Goal: Communication & Community: Ask a question

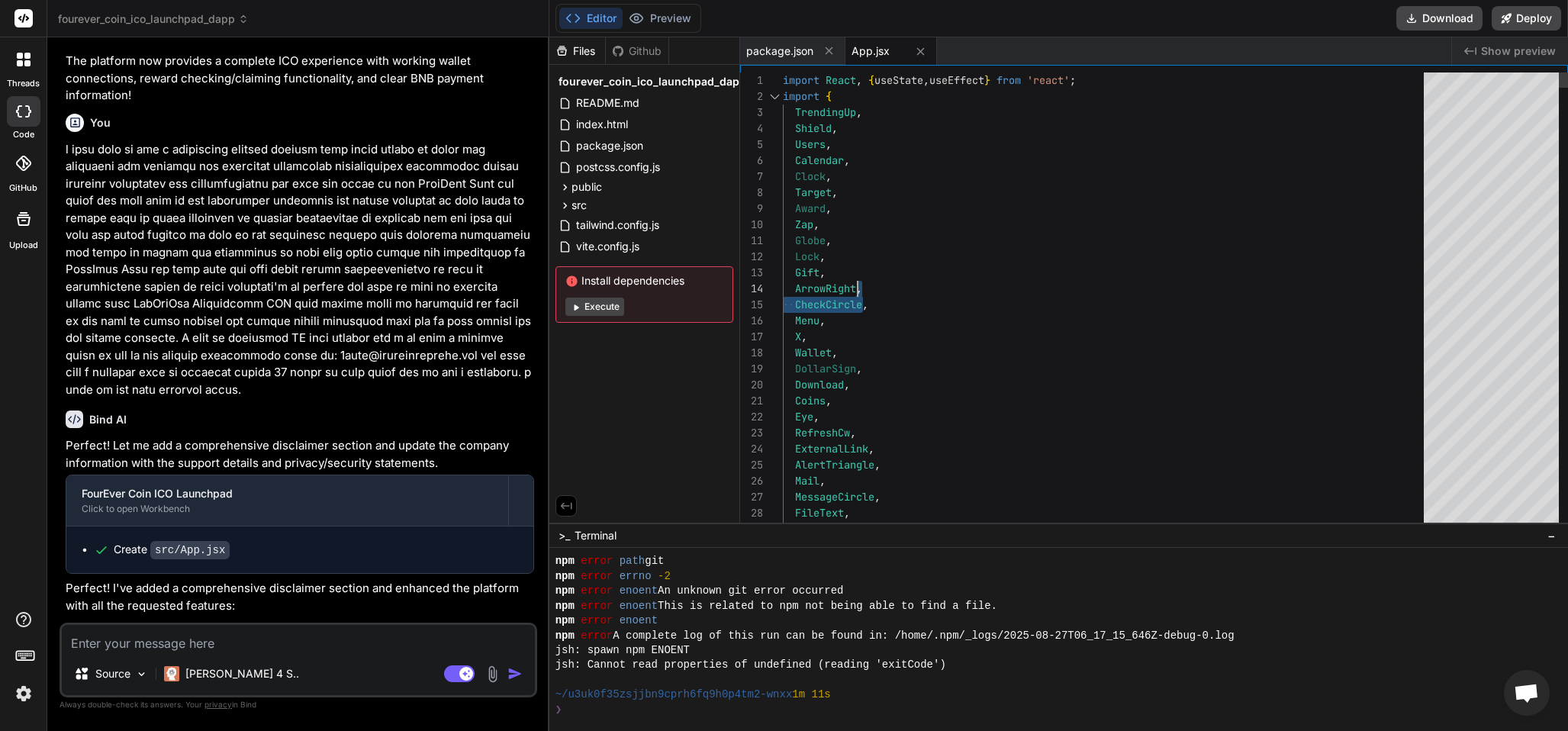
scroll to position [714, 0]
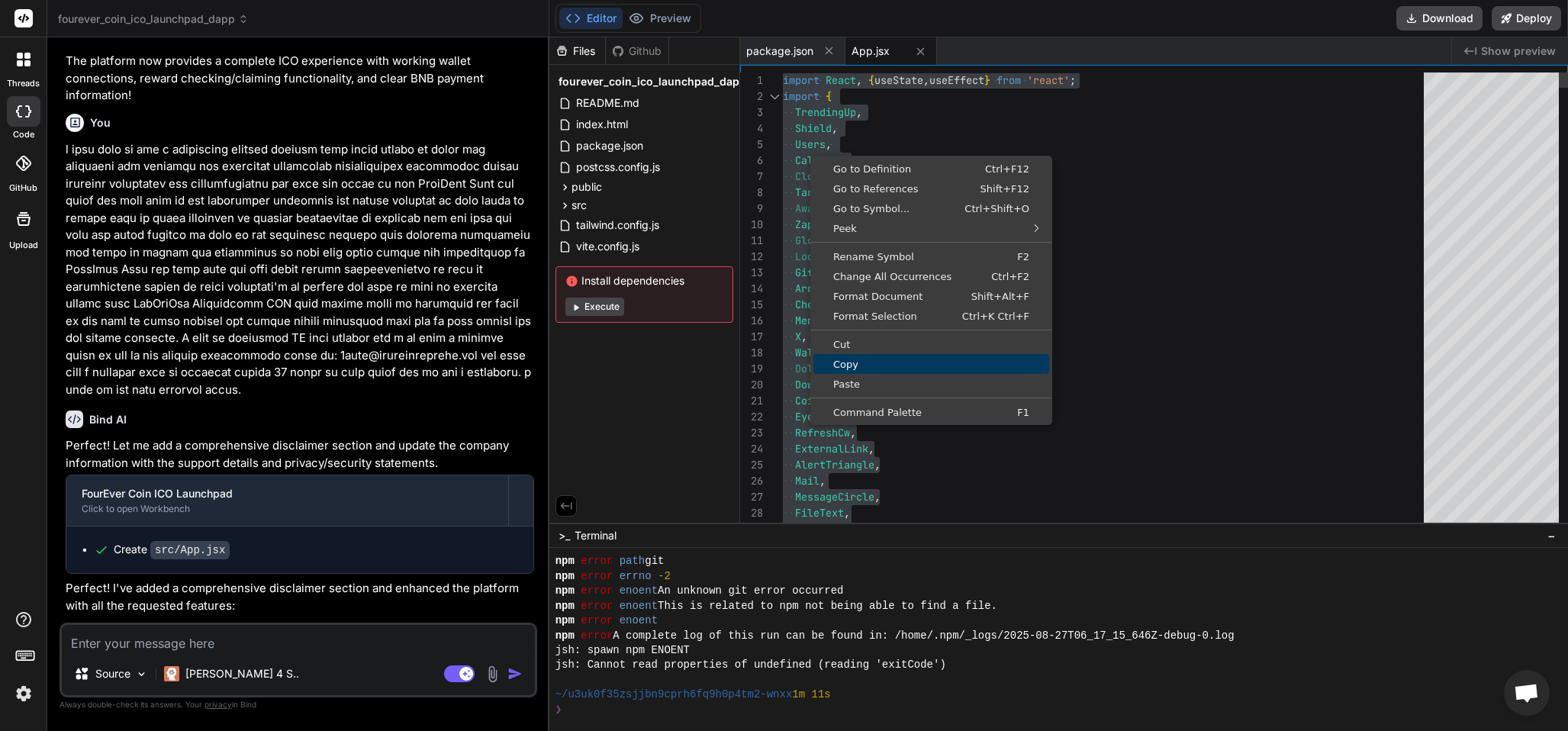
click at [854, 364] on span "Copy" at bounding box center [931, 365] width 235 height 10
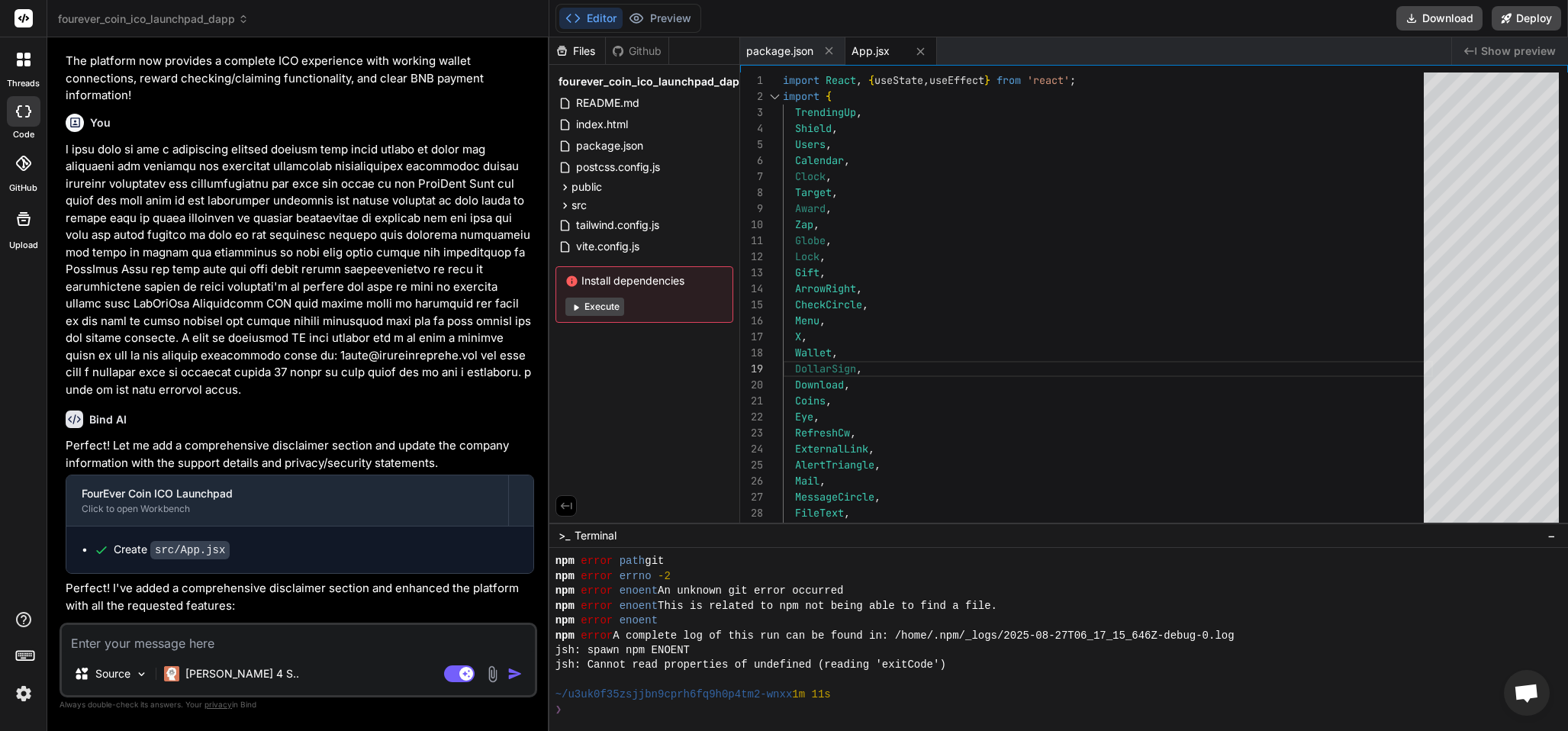
click at [14, 422] on div "threads code GitHub Upload" at bounding box center [24, 366] width 47 height 731
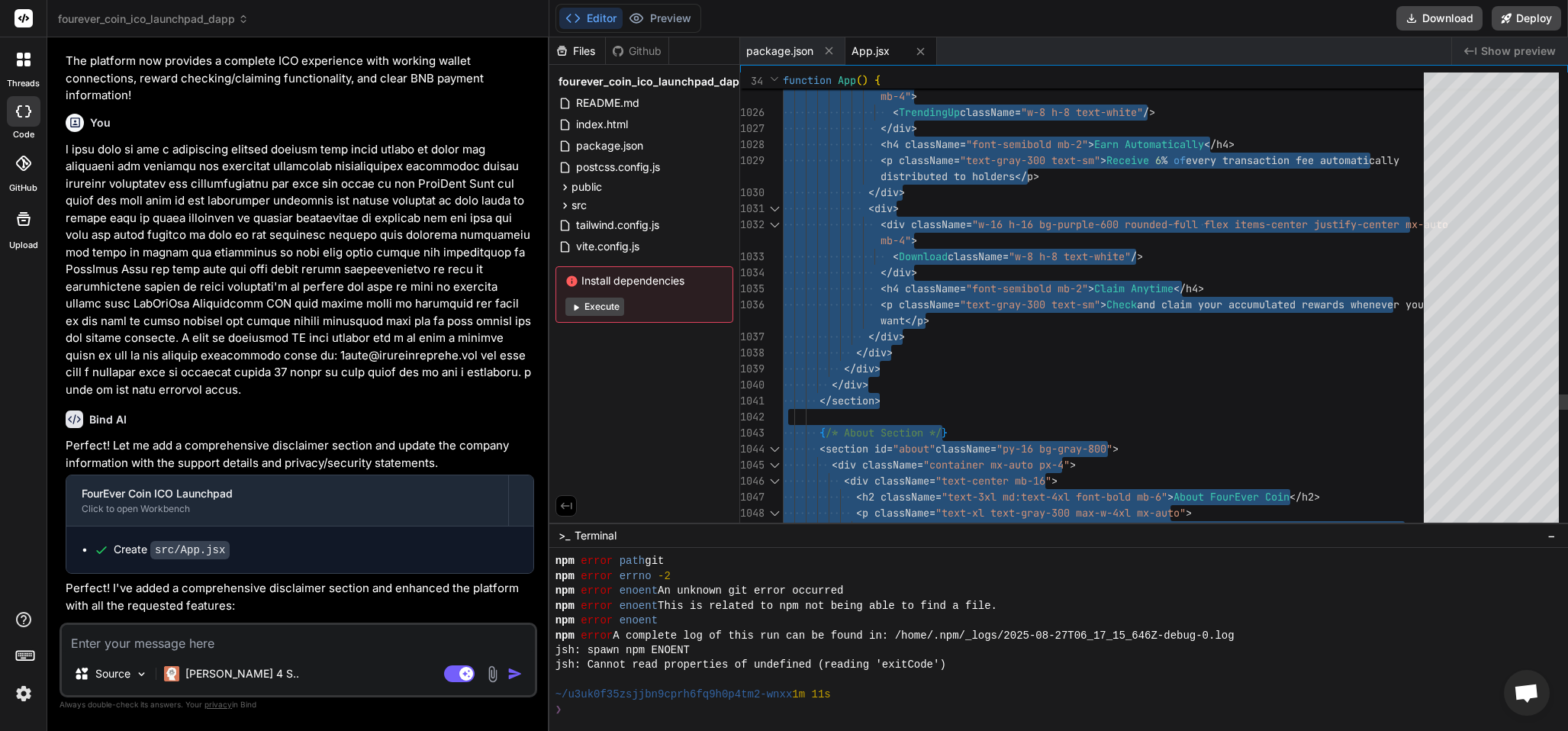
drag, startPoint x: 867, startPoint y: 293, endPoint x: 842, endPoint y: 294, distance: 25.0
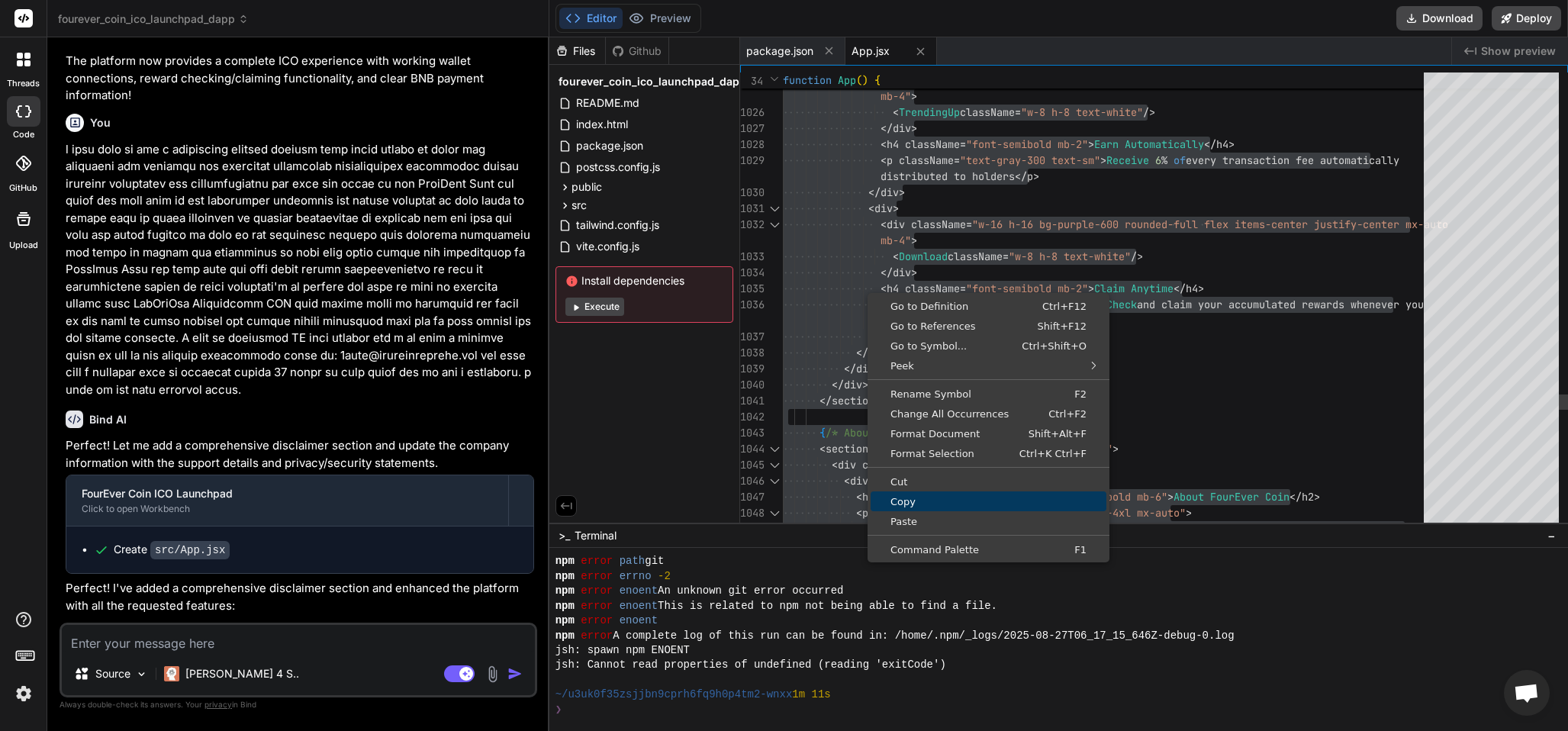
click at [993, 504] on span "Copy" at bounding box center [988, 502] width 235 height 10
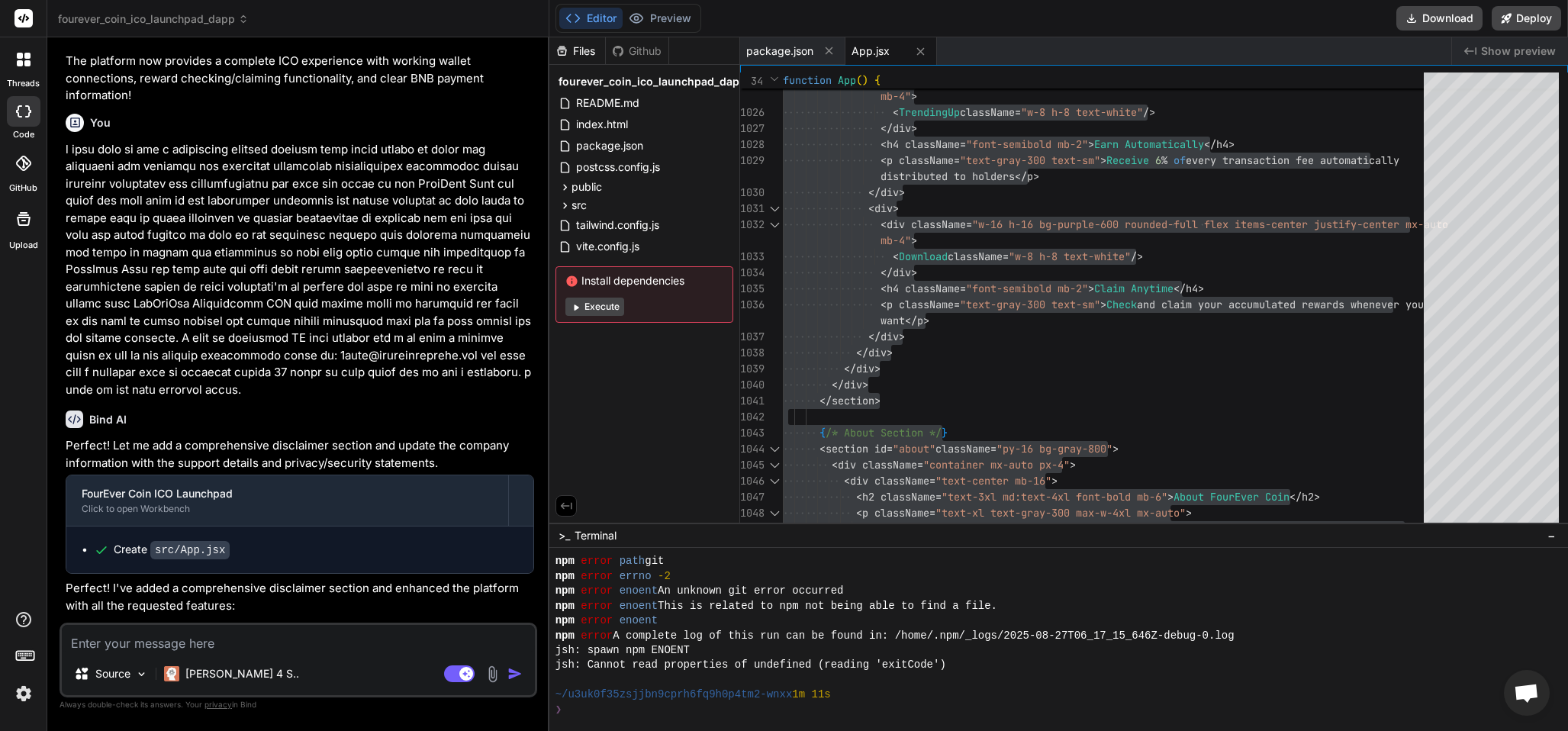
click at [113, 633] on textarea at bounding box center [298, 639] width 473 height 28
type textarea "want</p> </div> </div> </div> </div> </section> {/* About Section */} <section …"
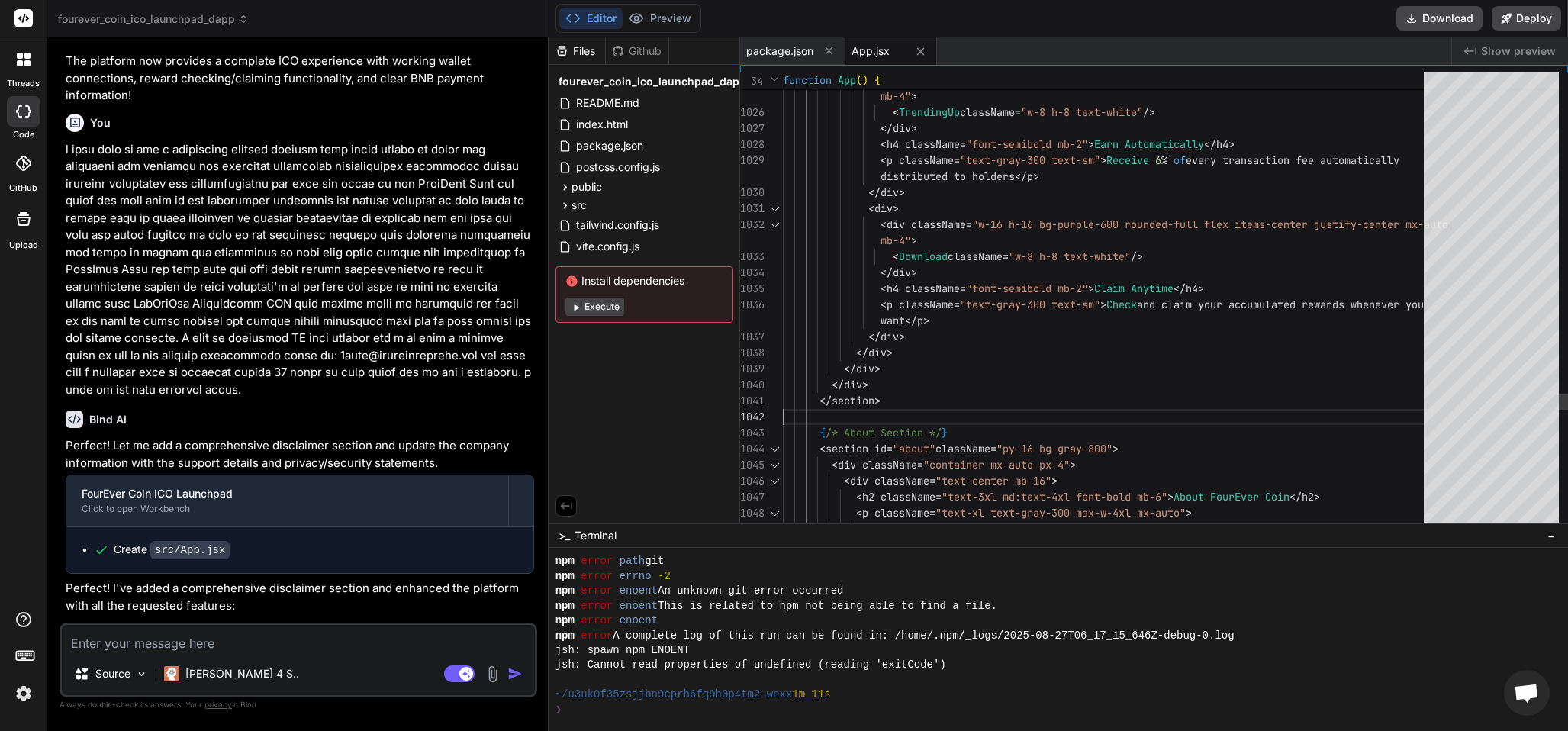
drag, startPoint x: 1110, startPoint y: 403, endPoint x: 1115, endPoint y: 394, distance: 10.3
drag, startPoint x: 101, startPoint y: 639, endPoint x: 140, endPoint y: 616, distance: 45.3
click at [101, 638] on textarea at bounding box center [298, 639] width 473 height 28
type textarea "there is also"
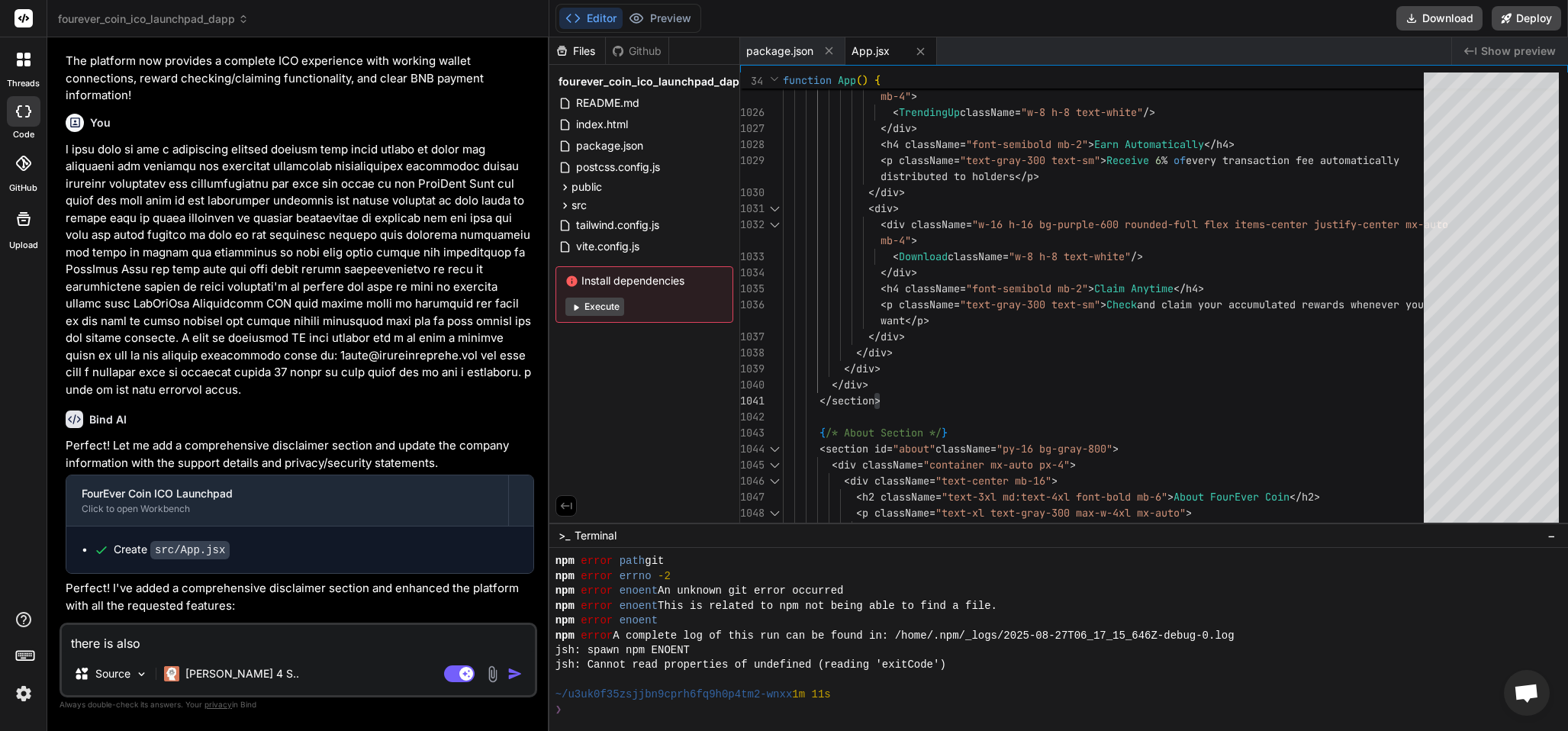
type textarea "x"
type textarea "there is also a"
type textarea "x"
type textarea "there is also a"
type textarea "x"
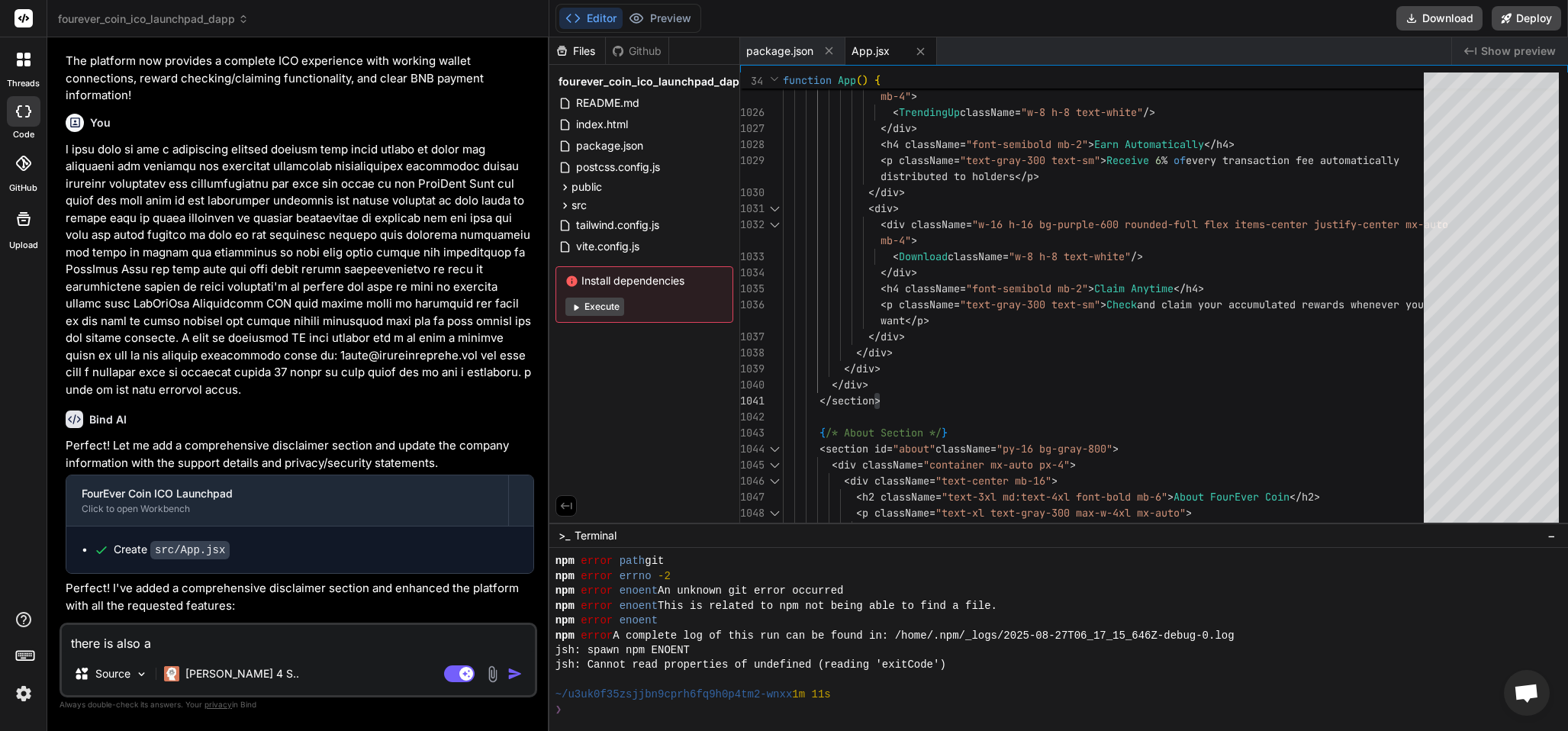
type textarea "there is also a 5"
type textarea "x"
type textarea "there is also a 50"
type textarea "x"
type textarea "there is also a 50"
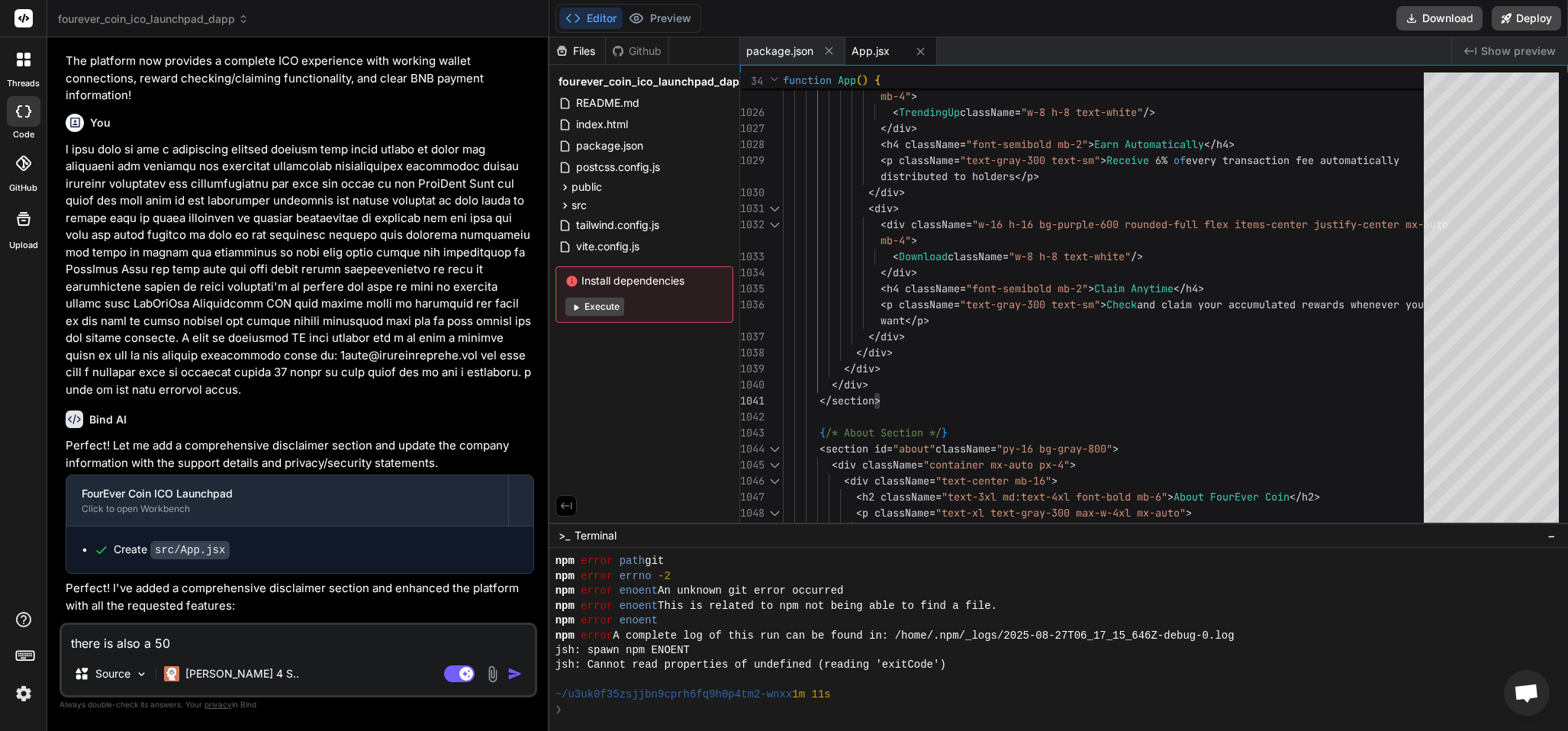
type textarea "x"
type textarea "there is also a 50 c"
type textarea "x"
type textarea "there is also a 50 coi"
type textarea "x"
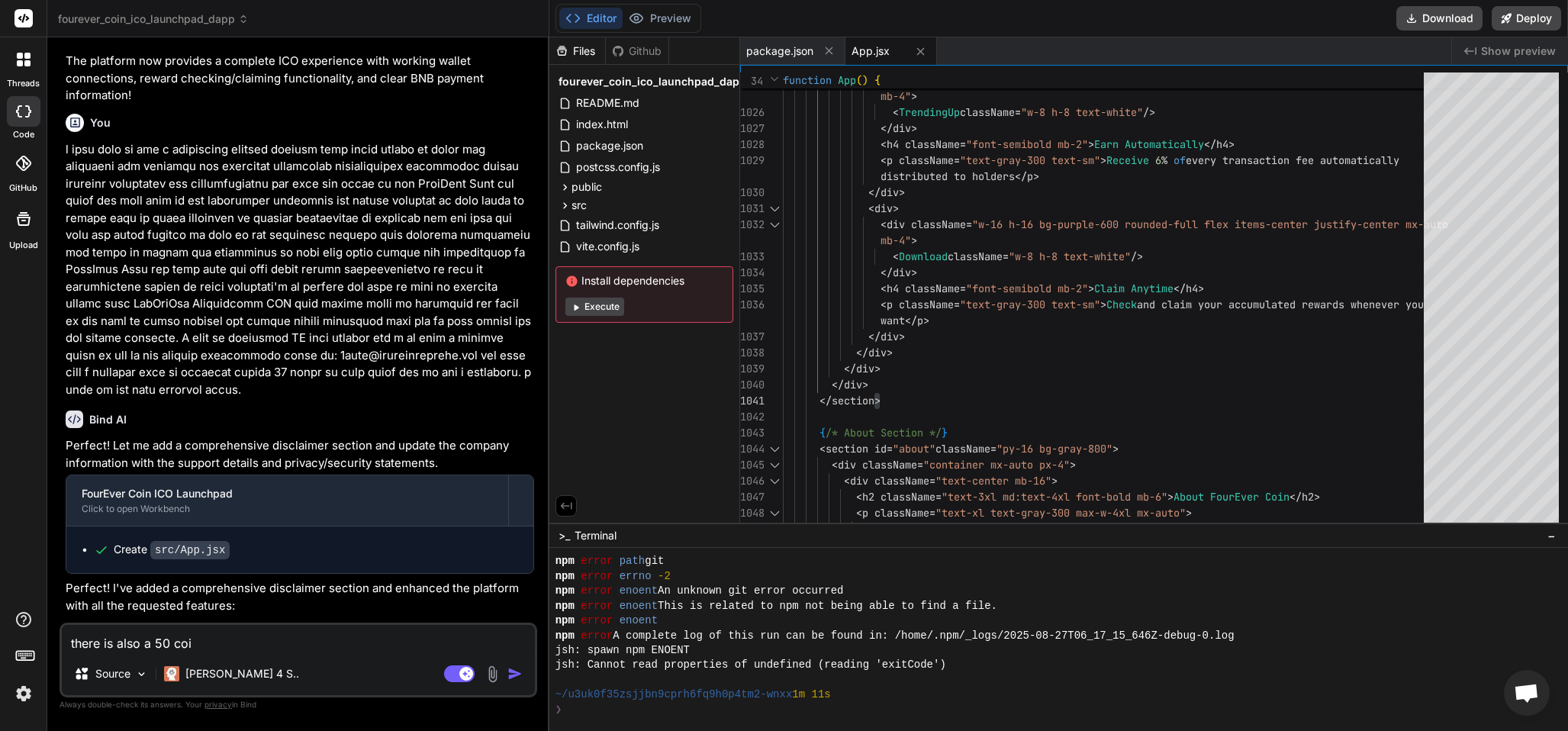
type textarea "there is also a 50 coin"
type textarea "x"
type textarea "there is also a 50 coin"
type textarea "x"
type textarea "there is also a 50 coin m"
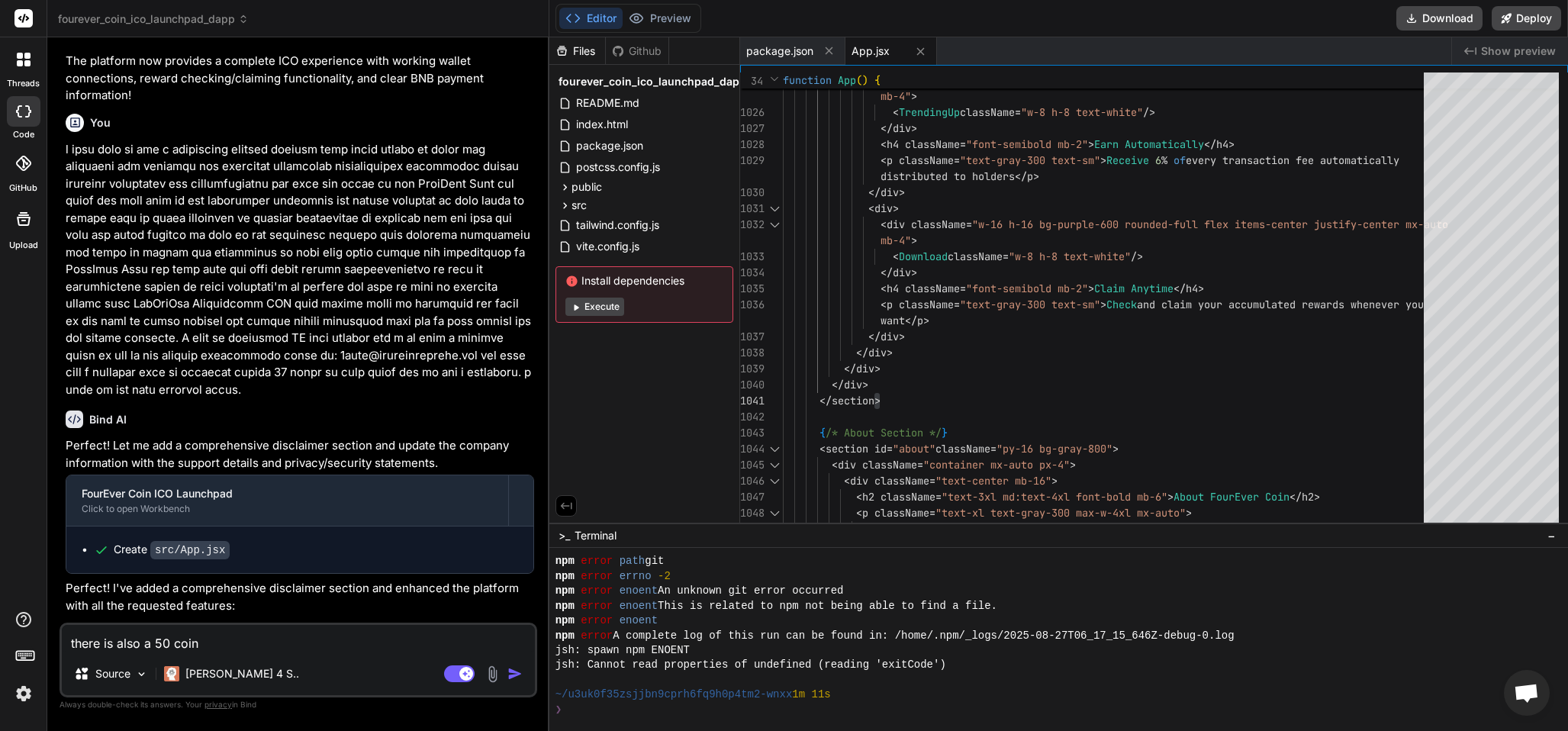
type textarea "x"
type textarea "there is also a 50 coin mi"
type textarea "x"
type textarea "there is also a 50 coin min"
type textarea "x"
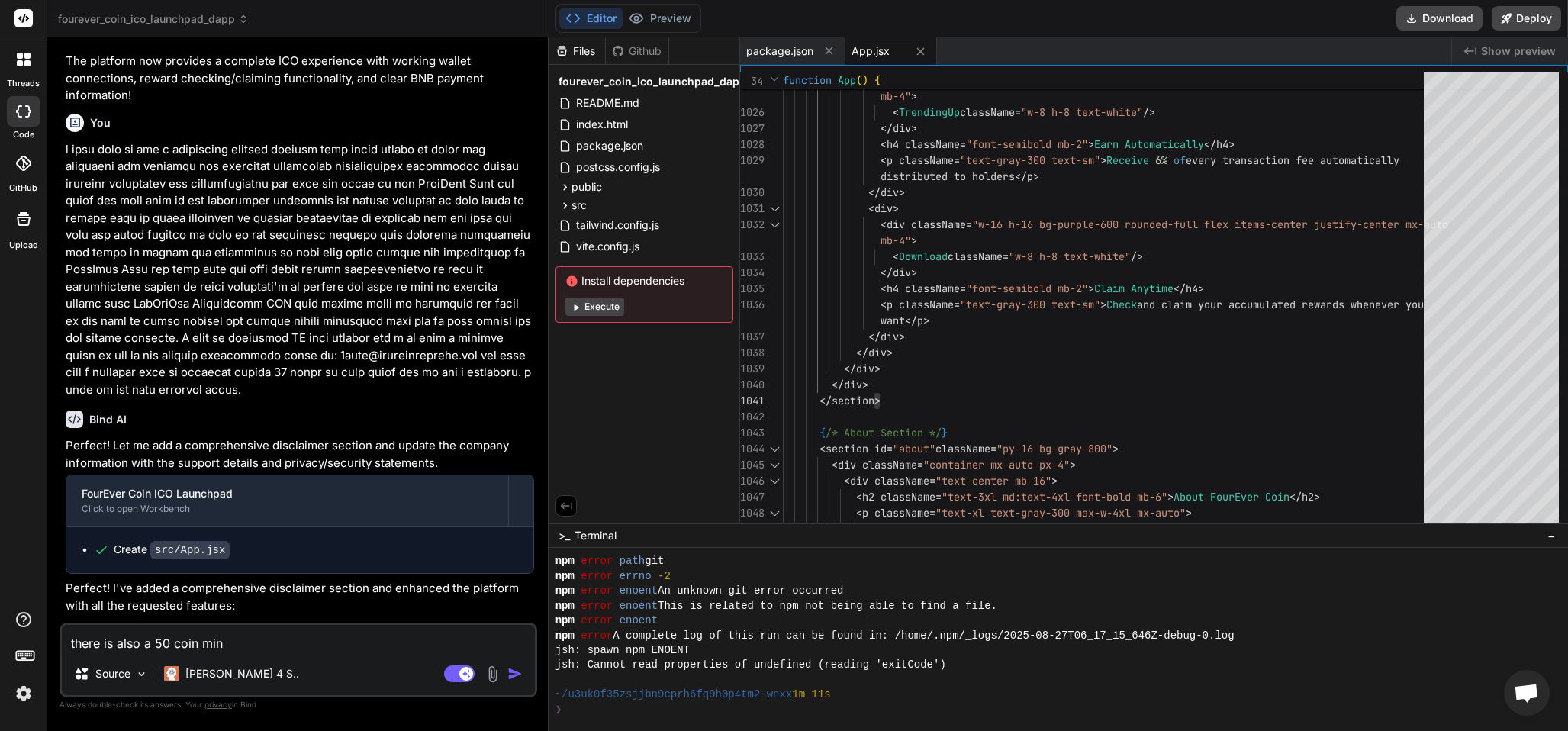
type textarea "there is also a 50 coin mini"
type textarea "x"
type textarea "there is also a 50 coin miniu"
type textarea "x"
type textarea "there is also a 50 coin mini"
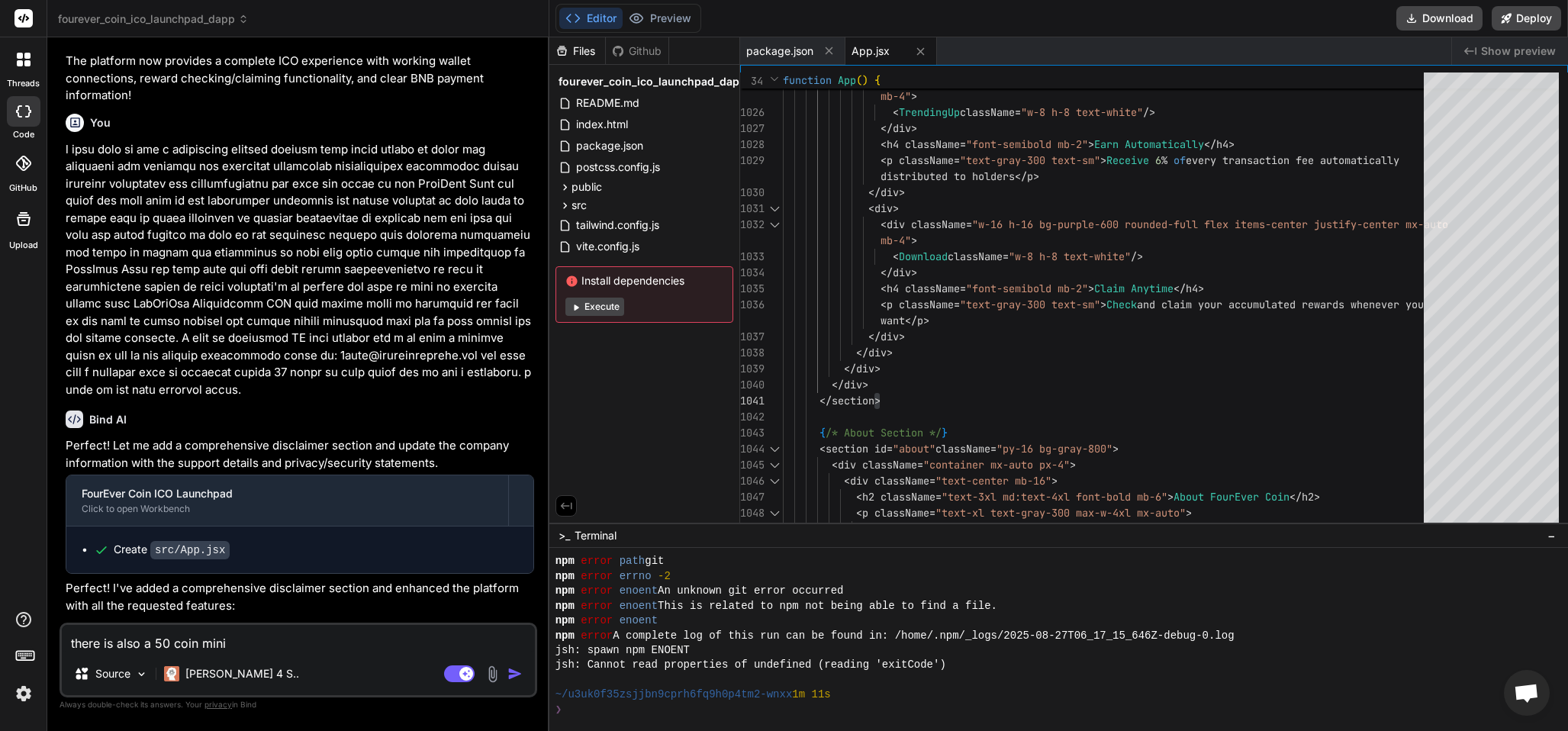
type textarea "x"
type textarea "there is also a 50 coin minim"
type textarea "x"
type textarea "there is also a 50 coin minimu"
type textarea "x"
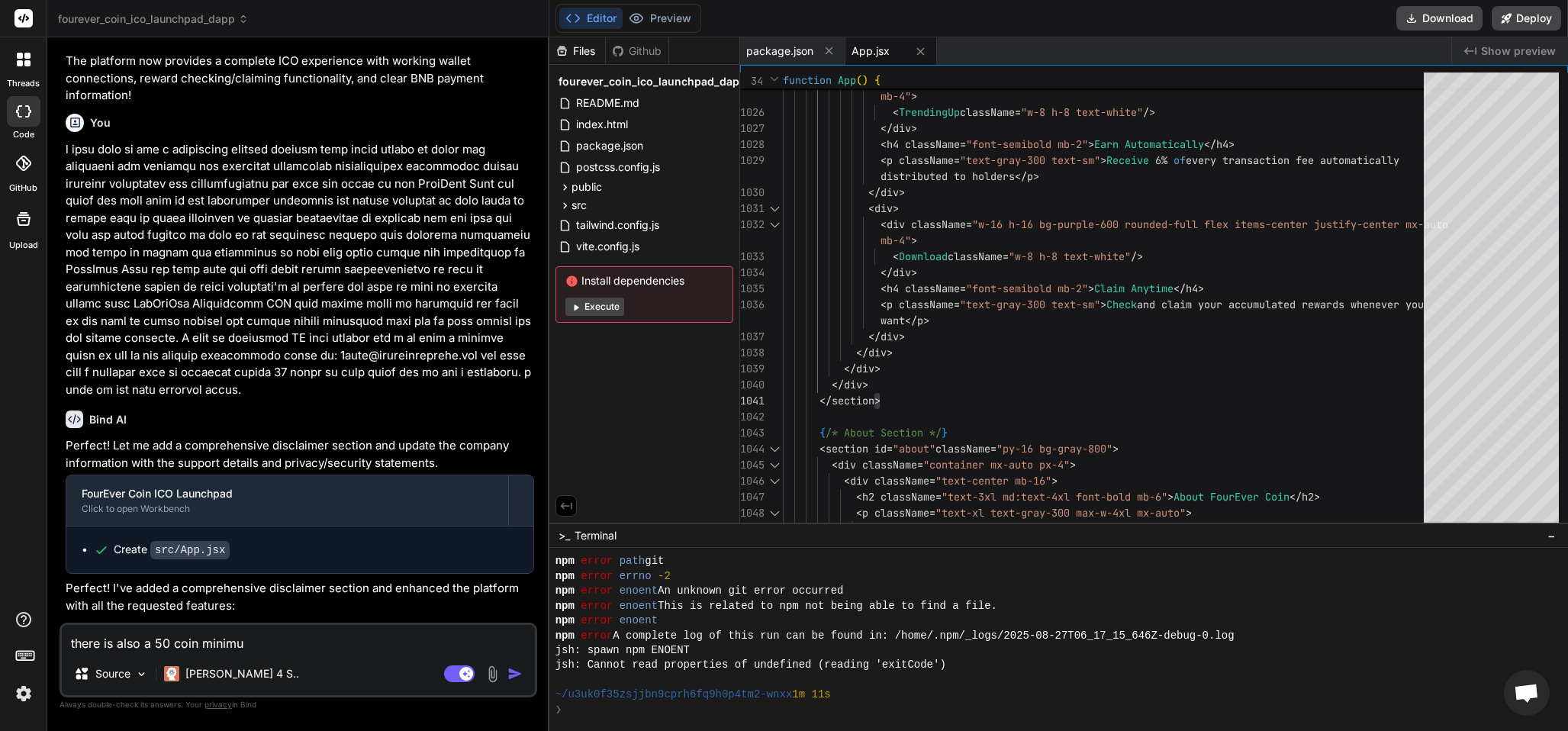
type textarea "there is also a 50 coin minimum"
type textarea "x"
type textarea "there is also a 50 coin minimum"
type textarea "x"
type textarea "there is also a 50 coin minimum p"
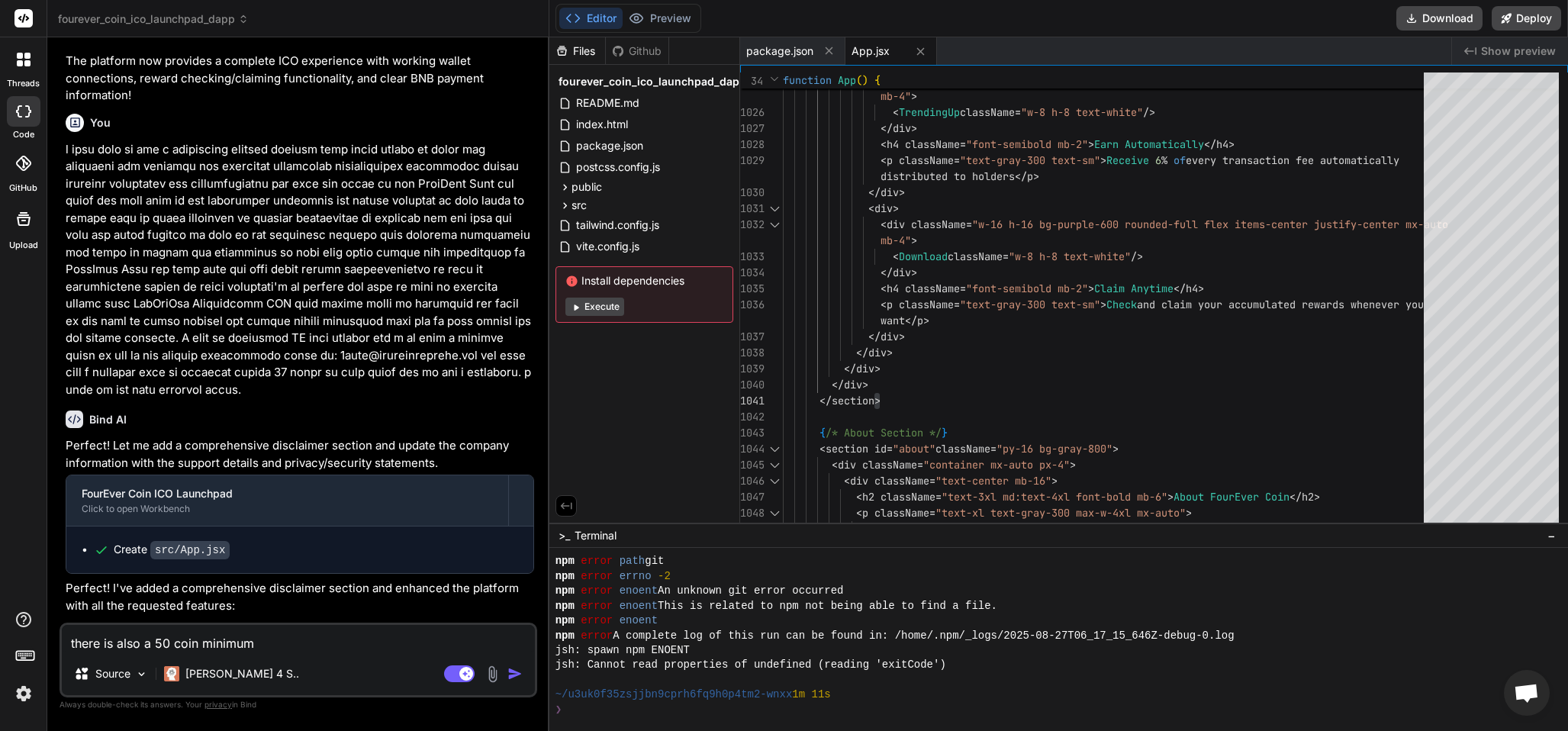
type textarea "x"
type textarea "there is also a 50 coin minimum"
type textarea "x"
type textarea "there is also a 50 coin minimum a"
type textarea "x"
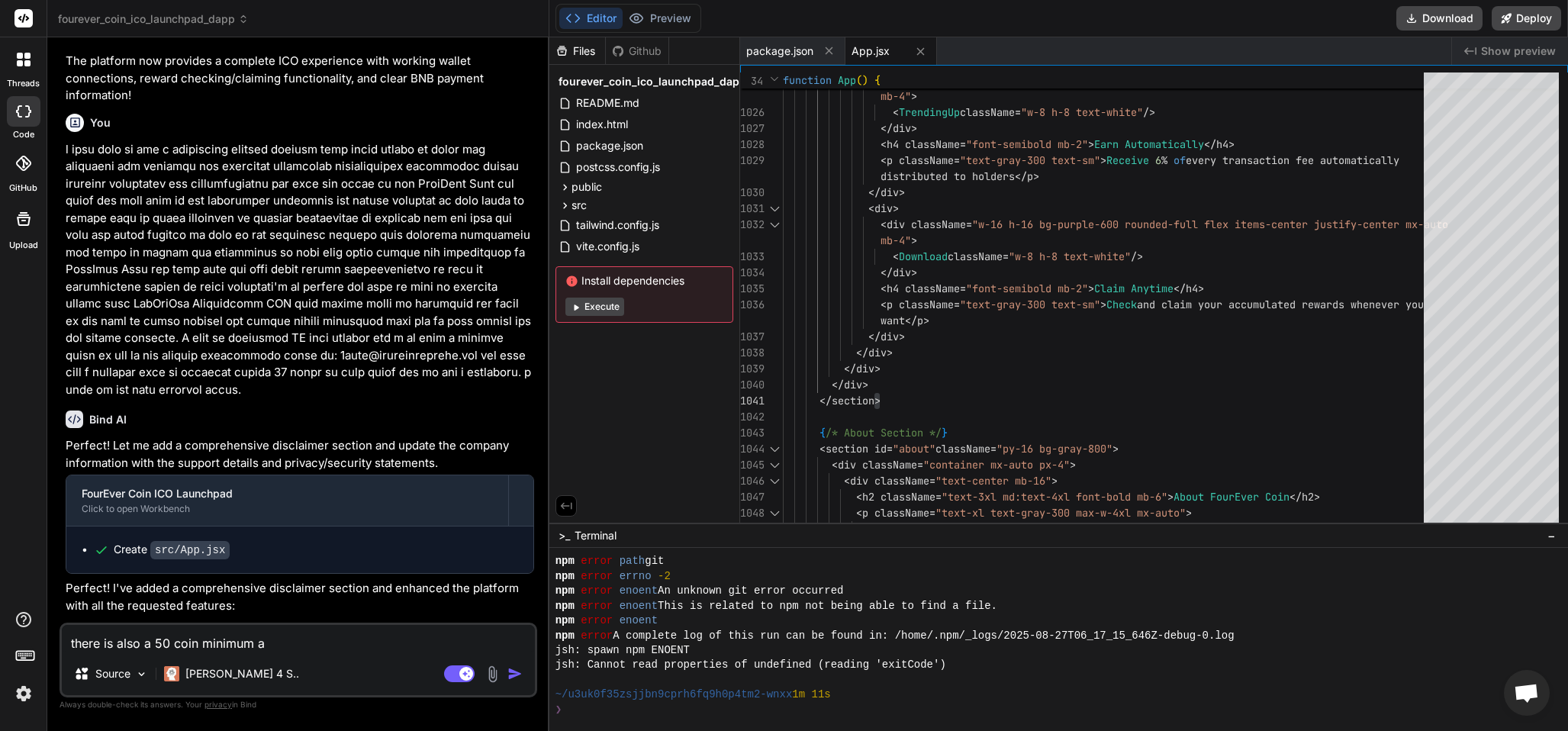
type textarea "there is also a 50 coin minimum an"
type textarea "x"
type textarea "there is also a 50 coin minimum and"
type textarea "x"
type textarea "there is also a 50 coin minimum and"
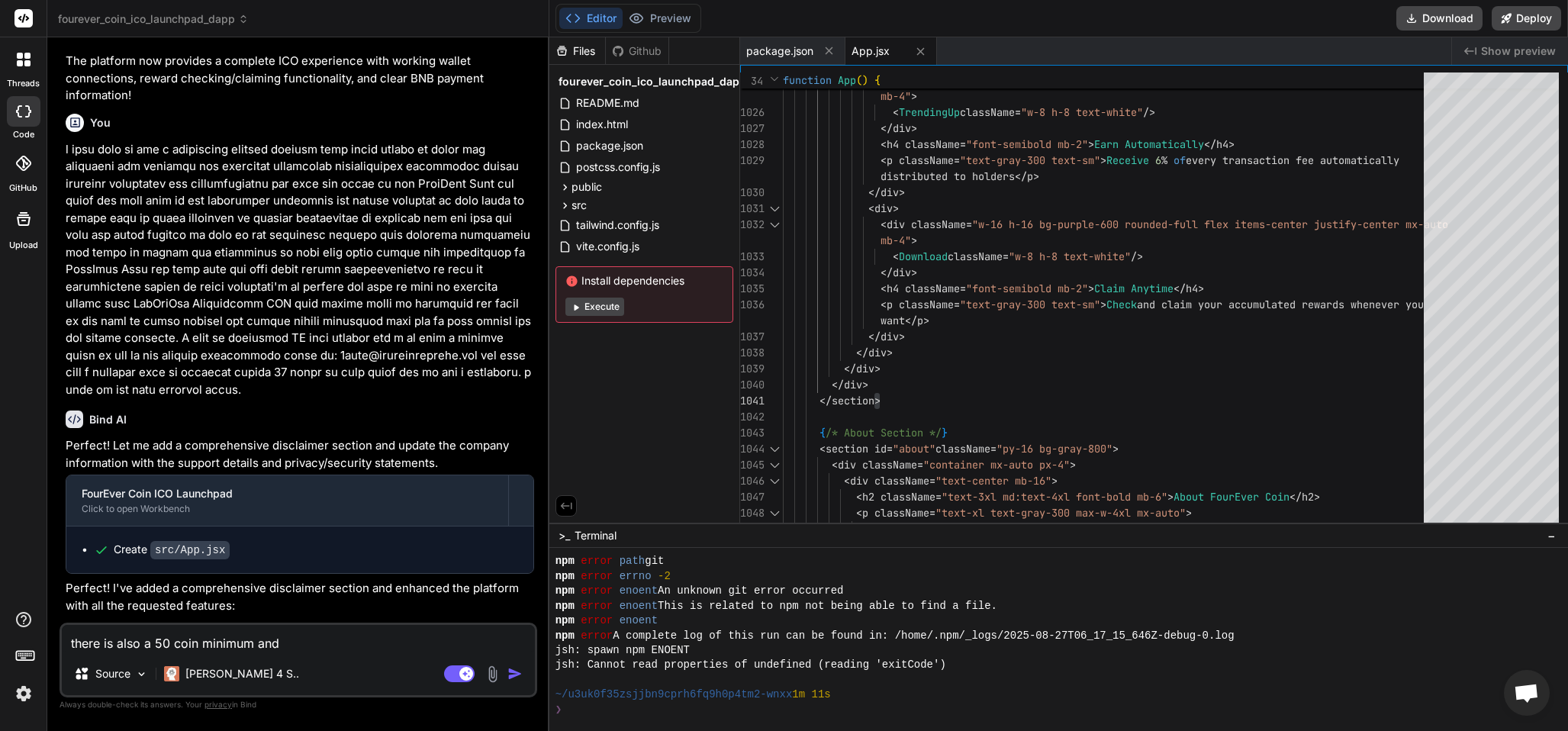
type textarea "x"
type textarea "there is also a 50 coin minimum and 2"
type textarea "x"
type textarea "there is also a 50 coin minimum and 26"
type textarea "x"
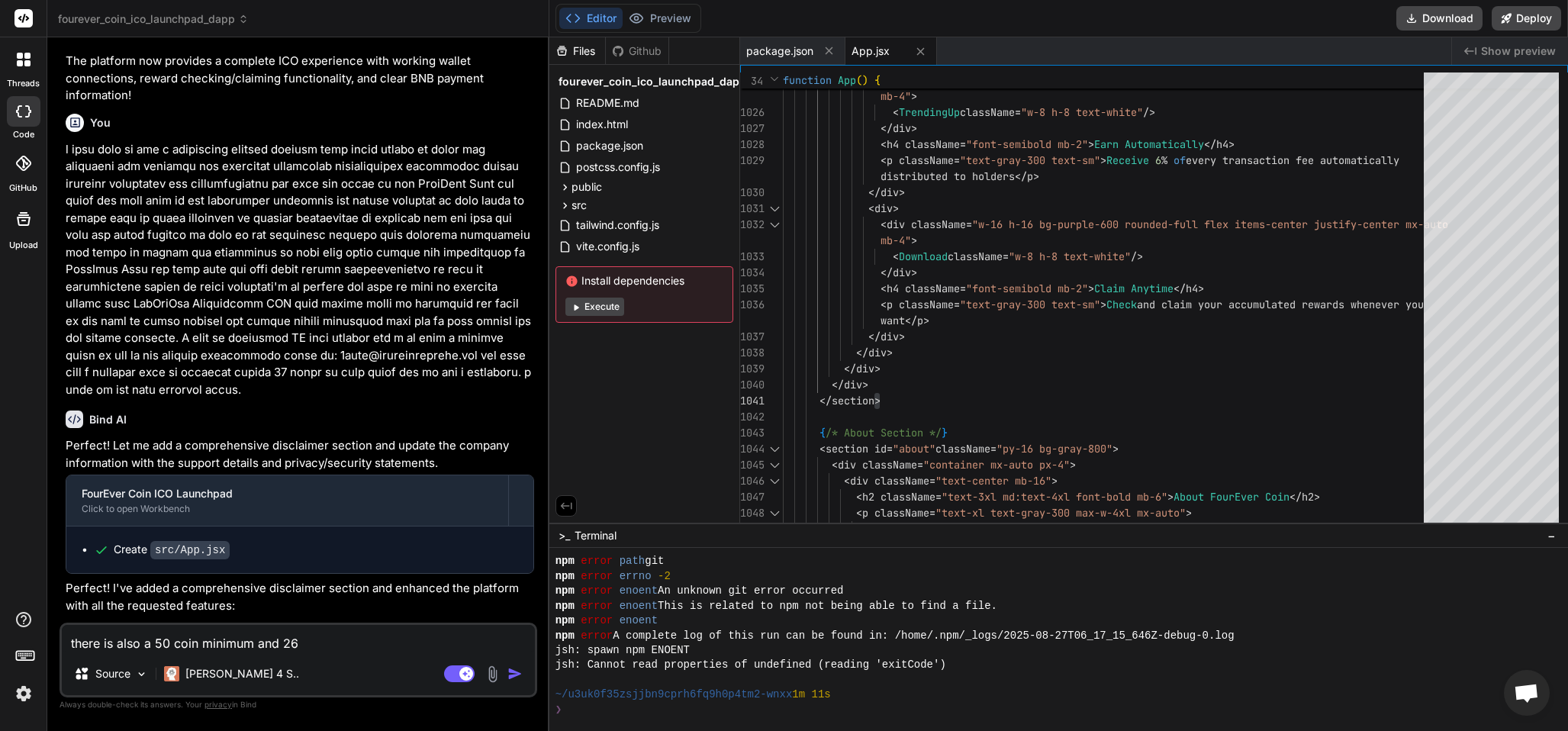
type textarea "there is also a 50 coin minimum and 2"
type textarea "x"
type textarea "there is also a 50 coin minimum and 25"
type textarea "x"
type textarea "there is also a 50 coin minimum and 250"
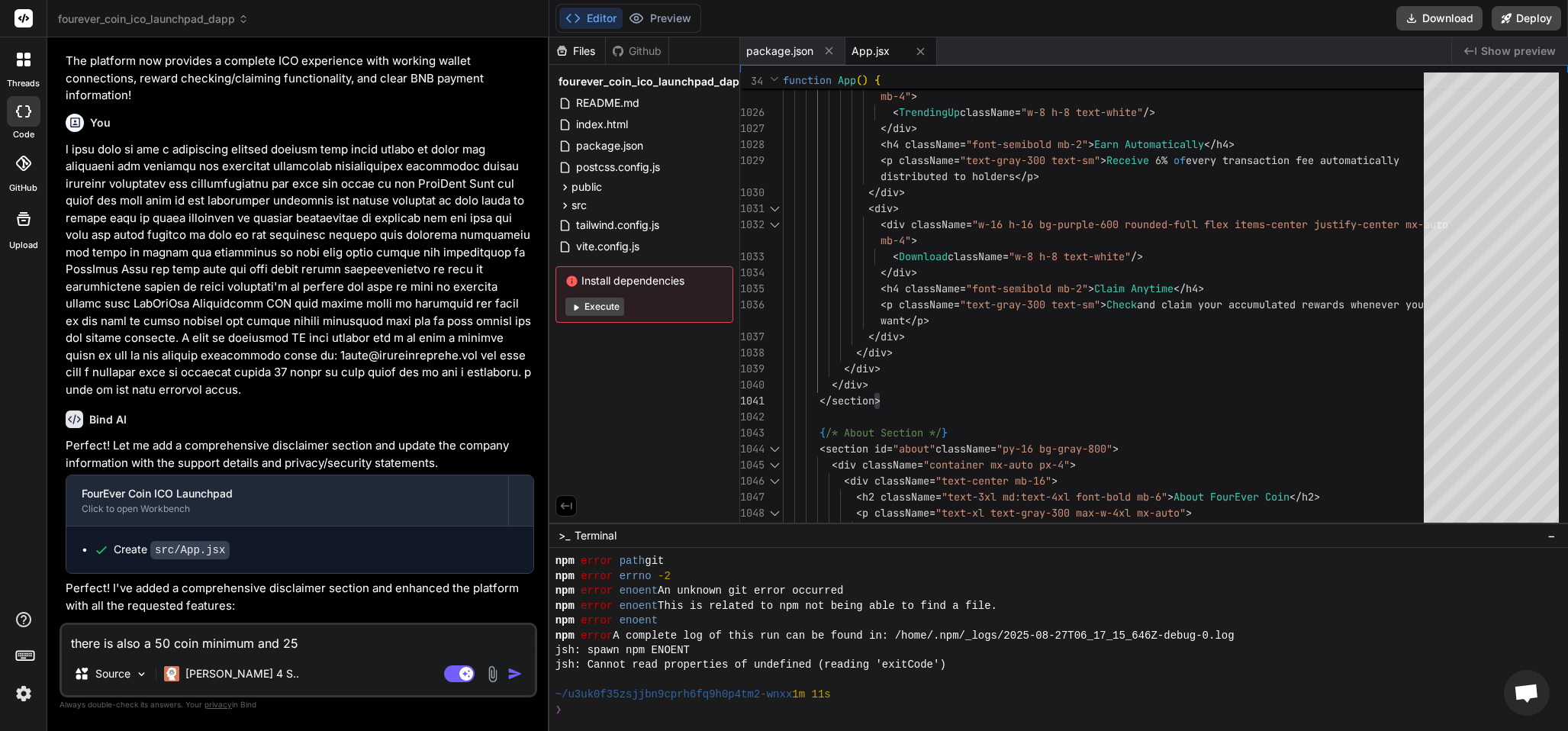
type textarea "x"
type textarea "there is also a 50 coin minimum and 250,"
type textarea "x"
type textarea "there is also a 50 coin minimum and 250,00"
type textarea "x"
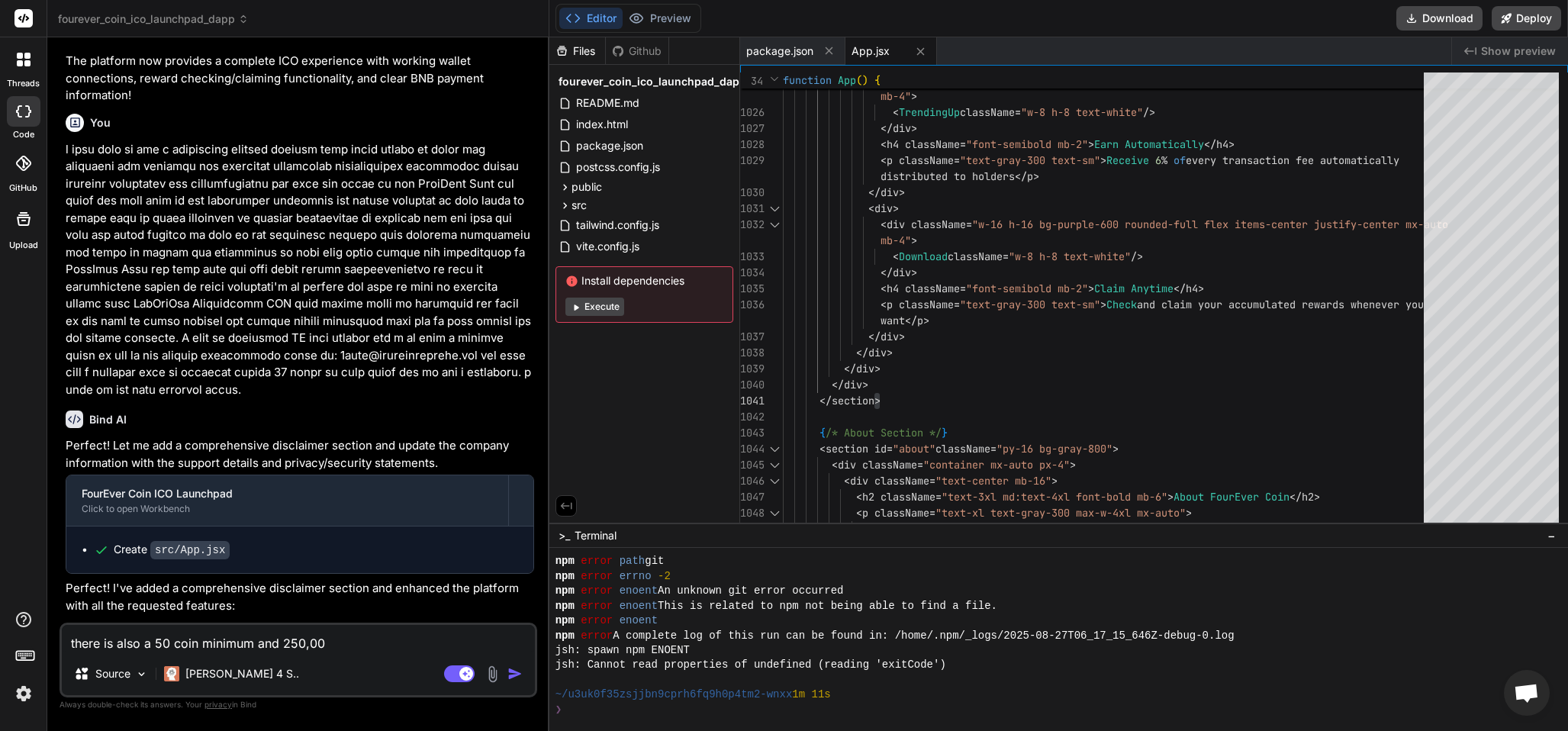
type textarea "there is also a 50 coin minimum and 250,000"
type textarea "x"
type textarea "there is also a 50 coin minimum and 250,000"
type textarea "x"
type textarea "there is also a 50 coin minimum and 250,000 b"
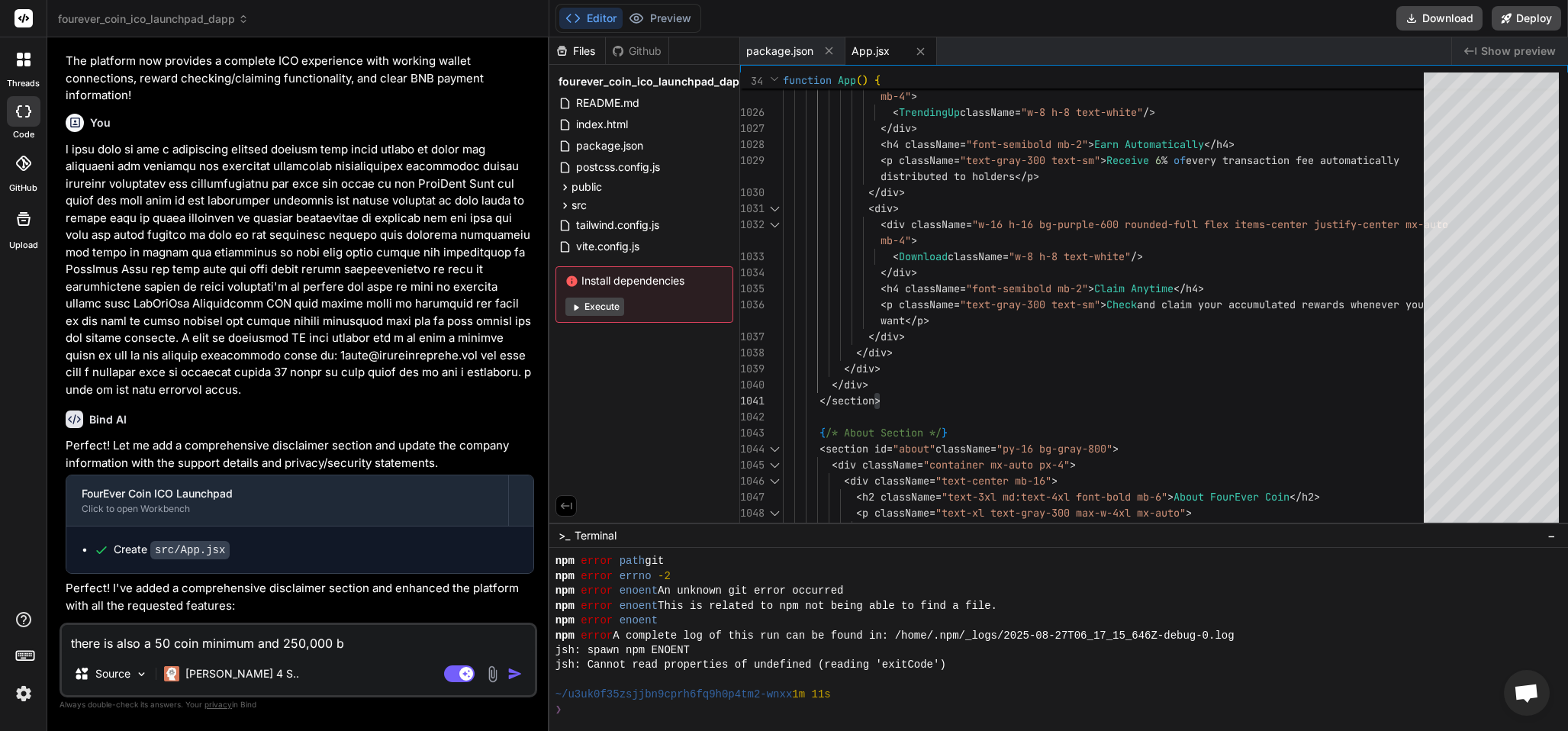
type textarea "x"
type textarea "there is also a 50 coin minimum and 250,000"
type textarea "x"
type textarea "there is also a 50 coin minimum and 250,000 m"
type textarea "x"
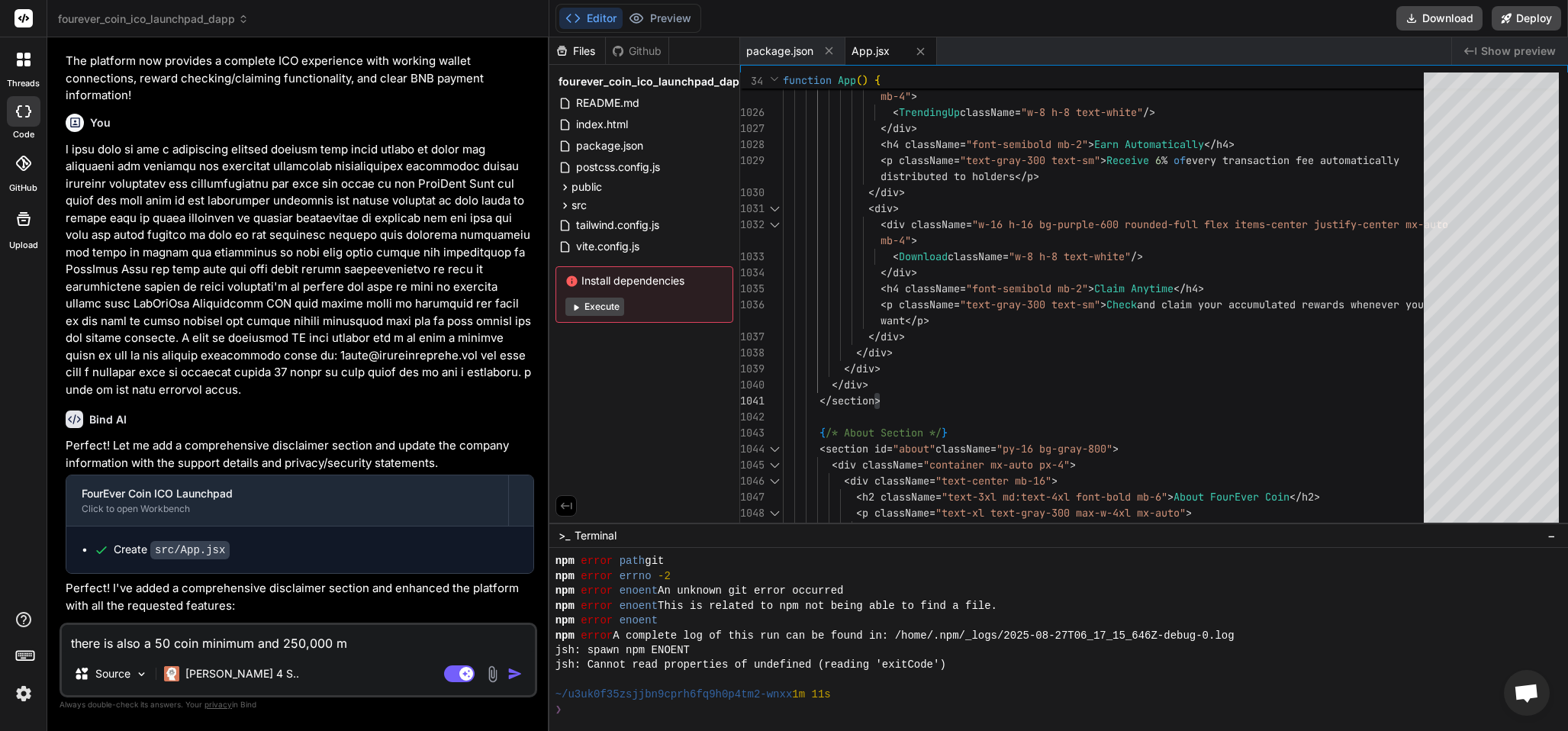
type textarea "there is also a 50 coin minimum and 250,000 ma"
type textarea "x"
type textarea "there is also a 50 coin minimum and 250,000 max"
type textarea "x"
type textarea "there is also a 50 coin minimum and 250,000 maxi"
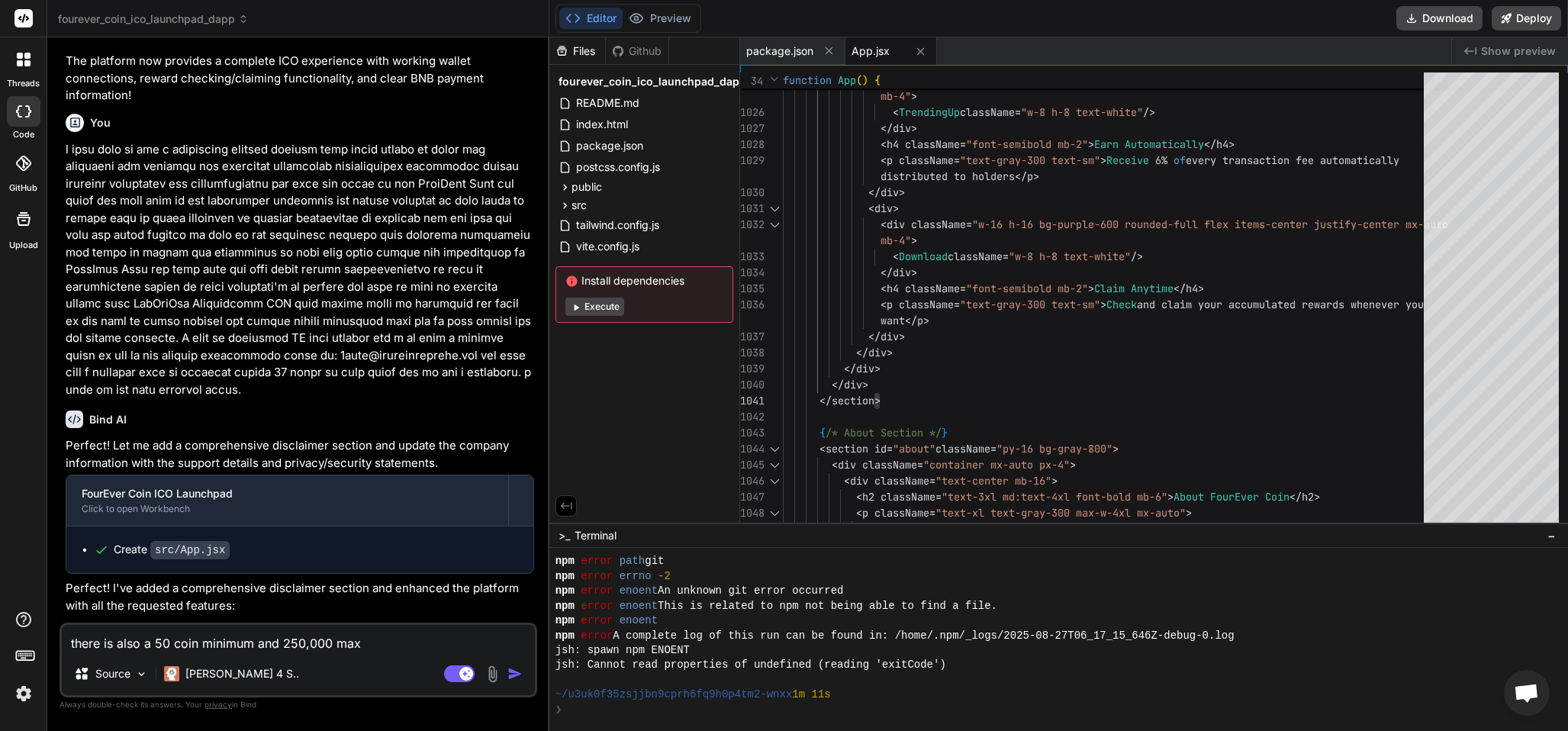
type textarea "x"
type textarea "there is also a 50 coin minimum and 250,000 maxim"
type textarea "x"
type textarea "there is also a 50 coin minimum and 250,000 maximu"
type textarea "x"
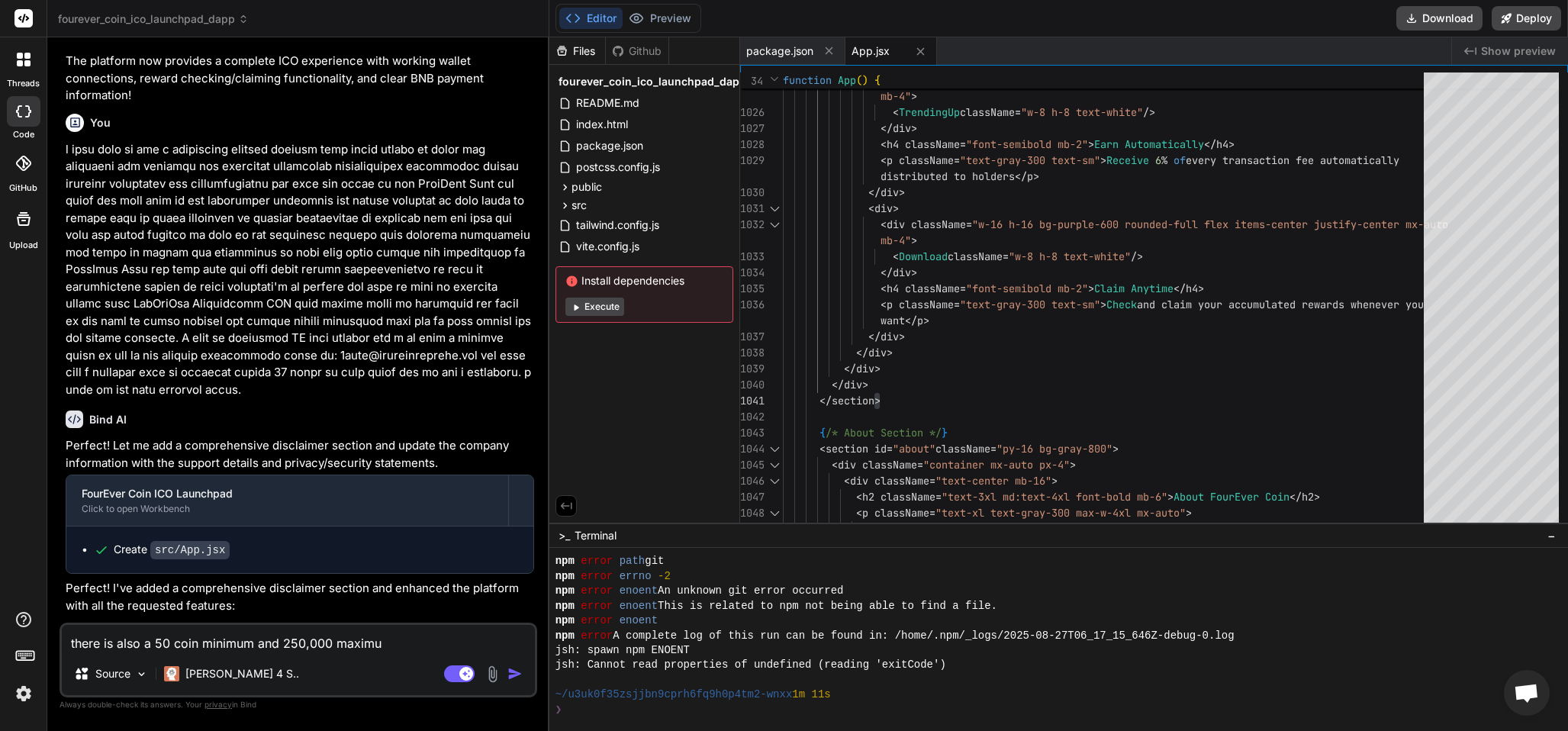
type textarea "there is also a 50 coin minimum and 250,000 maximum"
type textarea "x"
type textarea "there is also a 50 coin minimum and 250,000 maximum"
type textarea "x"
type textarea "there is also a 50 coin minimum and 250,000 maximum t"
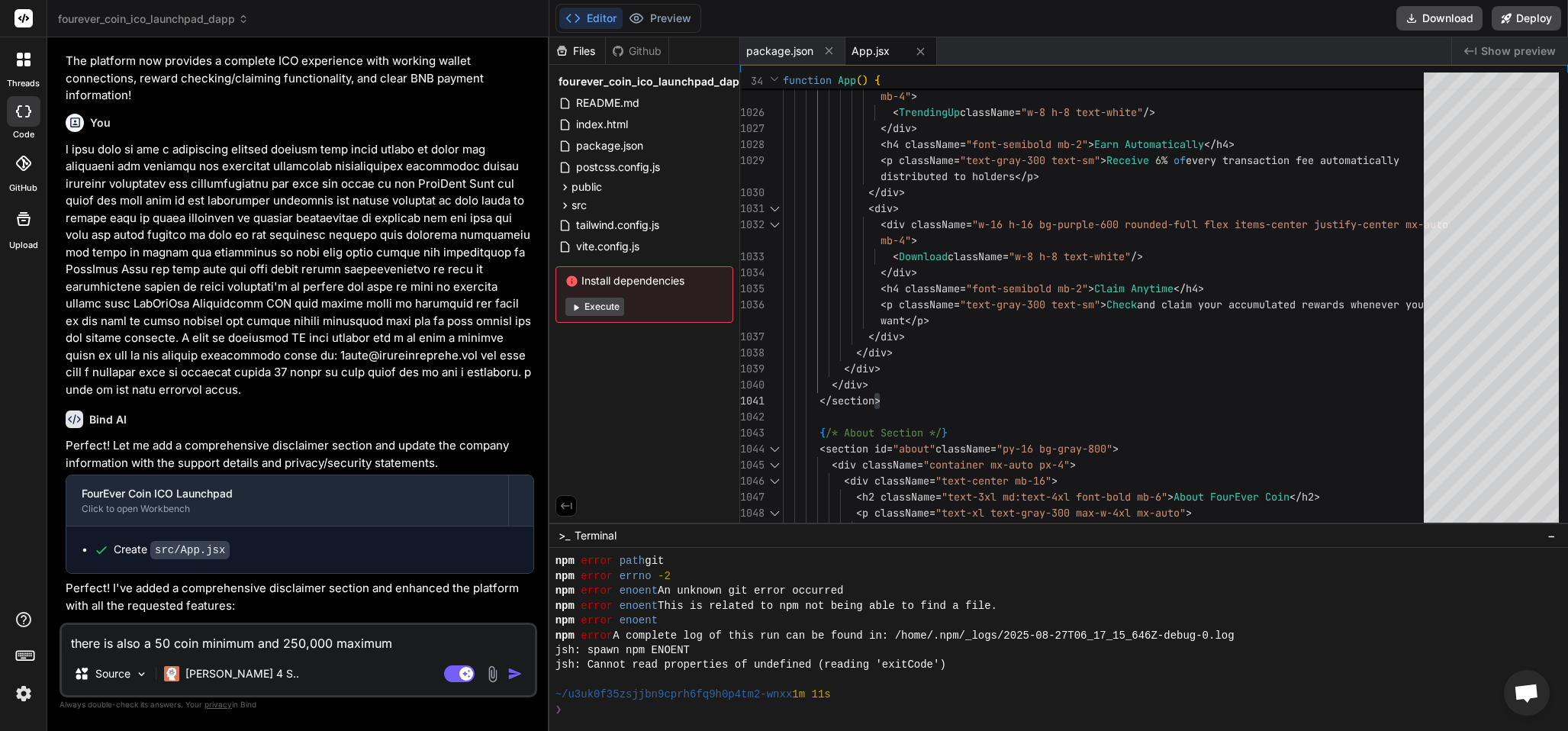
type textarea "x"
type textarea "there is also a 50 coin minimum and 250,000 maximum tr"
type textarea "x"
type textarea "there is also a 50 coin minimum and 250,000 maximum tra"
type textarea "x"
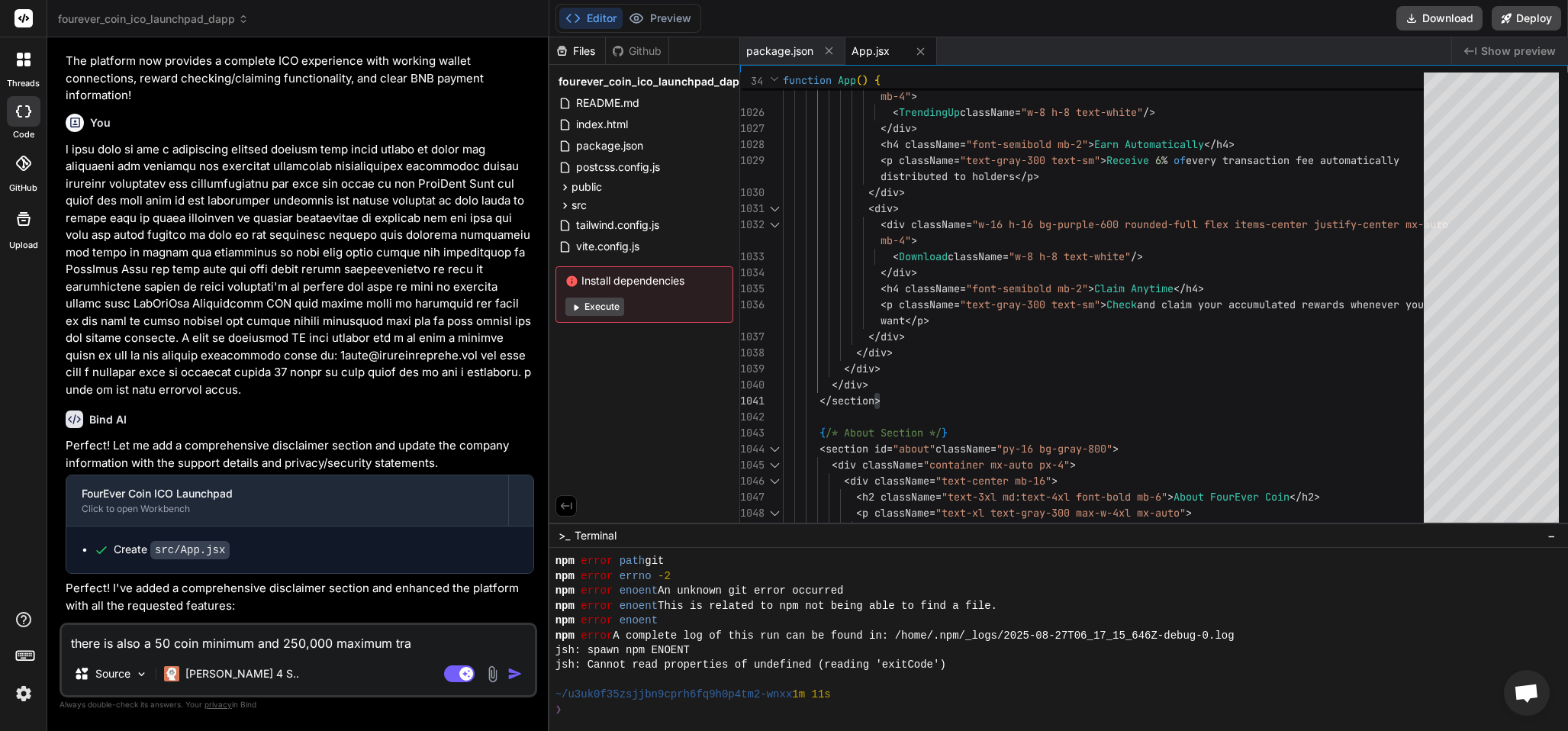
type textarea "there is also a 50 coin minimum and 250,000 maximum [PERSON_NAME]"
type textarea "x"
type textarea "there is also a 50 coin minimum and 250,000 maximum trans"
type textarea "x"
type textarea "there is also a 50 coin minimum and 250,000 maximum transa"
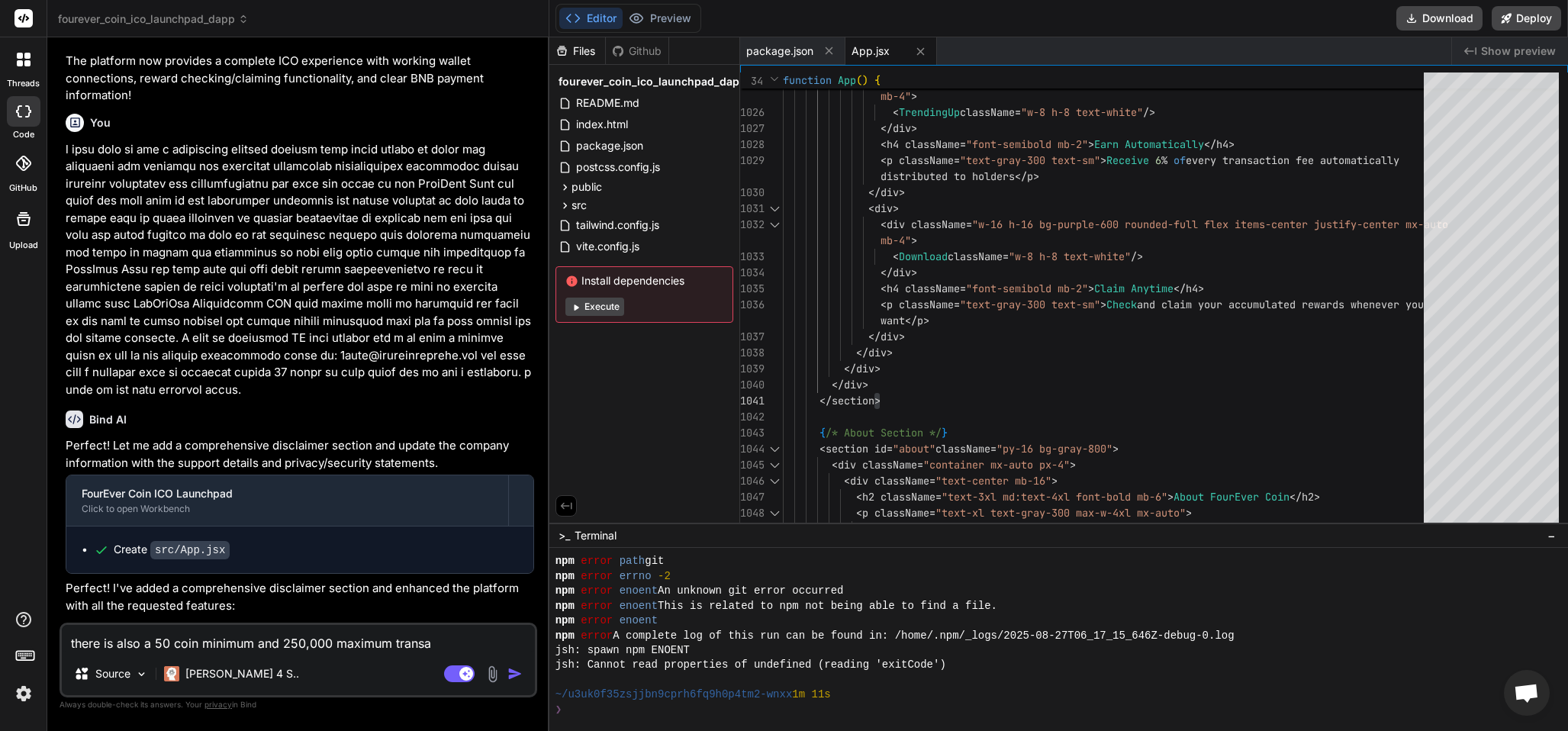
type textarea "x"
type textarea "there is also a 50 coin minimum and 250,000 maximum transac"
type textarea "x"
type textarea "there is also a 50 coin minimum and 250,000 maximum transact"
type textarea "x"
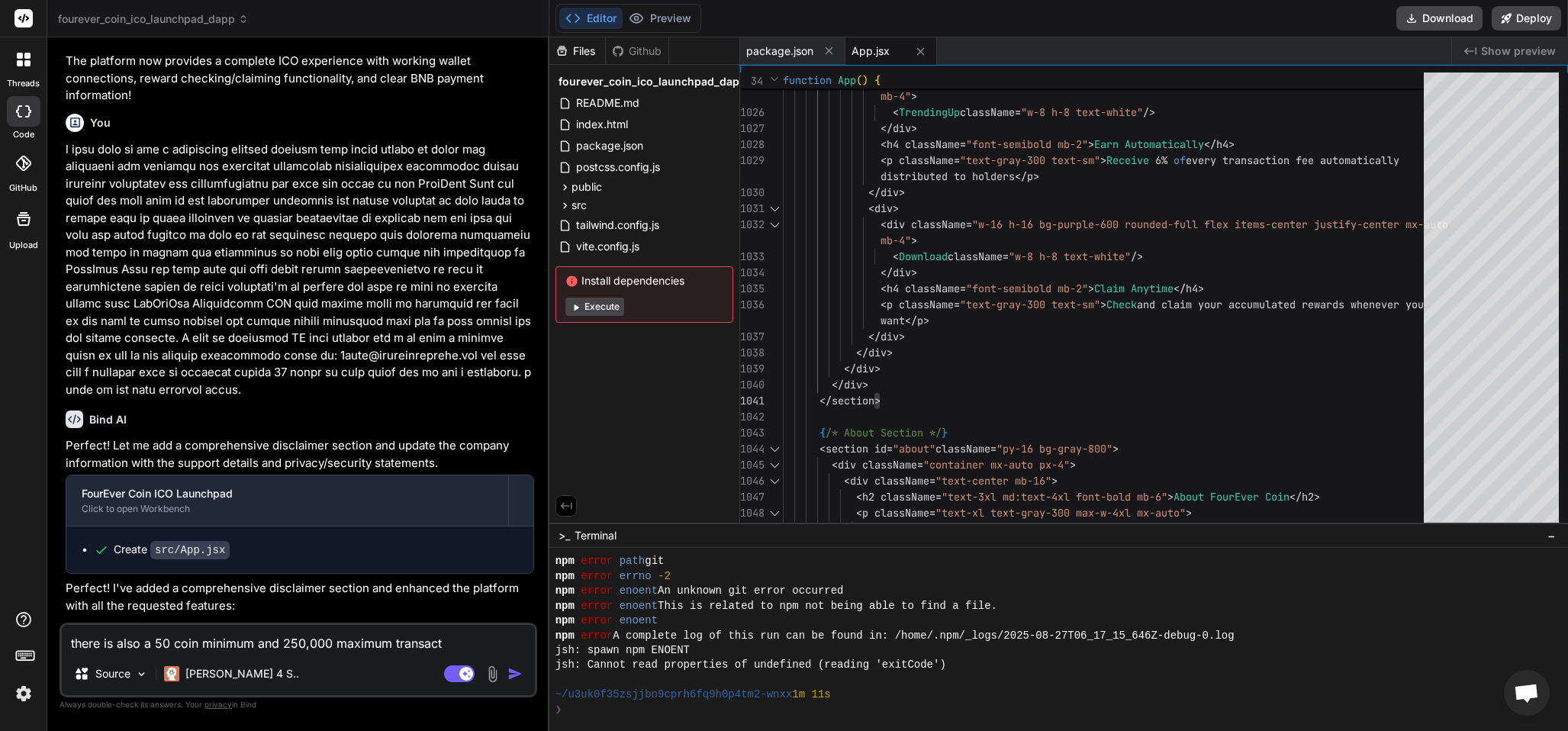
type textarea "there is also a 50 coin minimum and 250,000 maximum transacti"
type textarea "x"
type textarea "there is also a 50 coin minimum and 250,000 maximum transactio"
type textarea "x"
type textarea "there is also a 50 coin minimum and 250,000 maximum transaction"
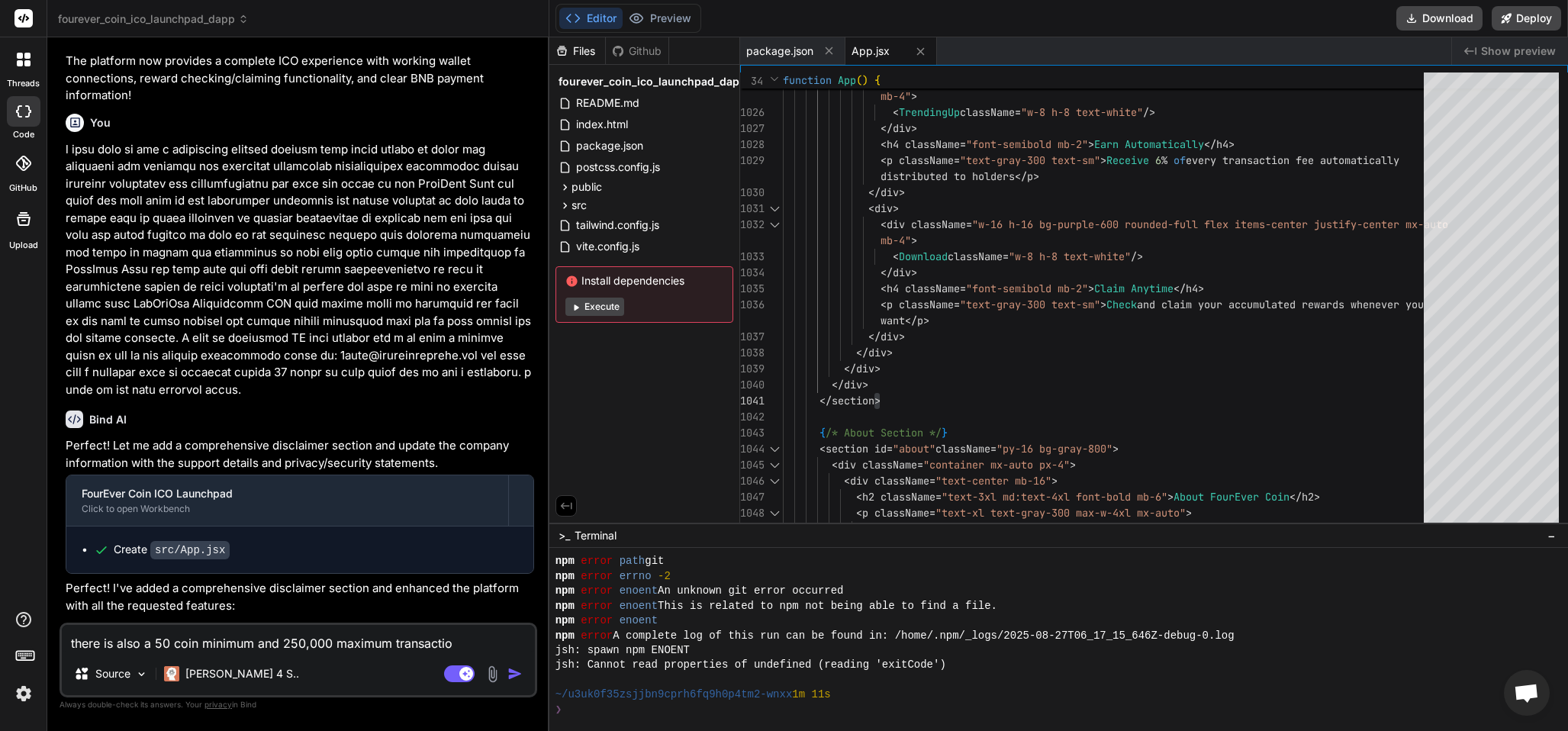
type textarea "x"
type textarea "there is also a 50 coin minimum and 250,000 maximum transaction"
type textarea "x"
type textarea "there is also a 50 coin minimum and 250,000 maximum transaction l"
type textarea "x"
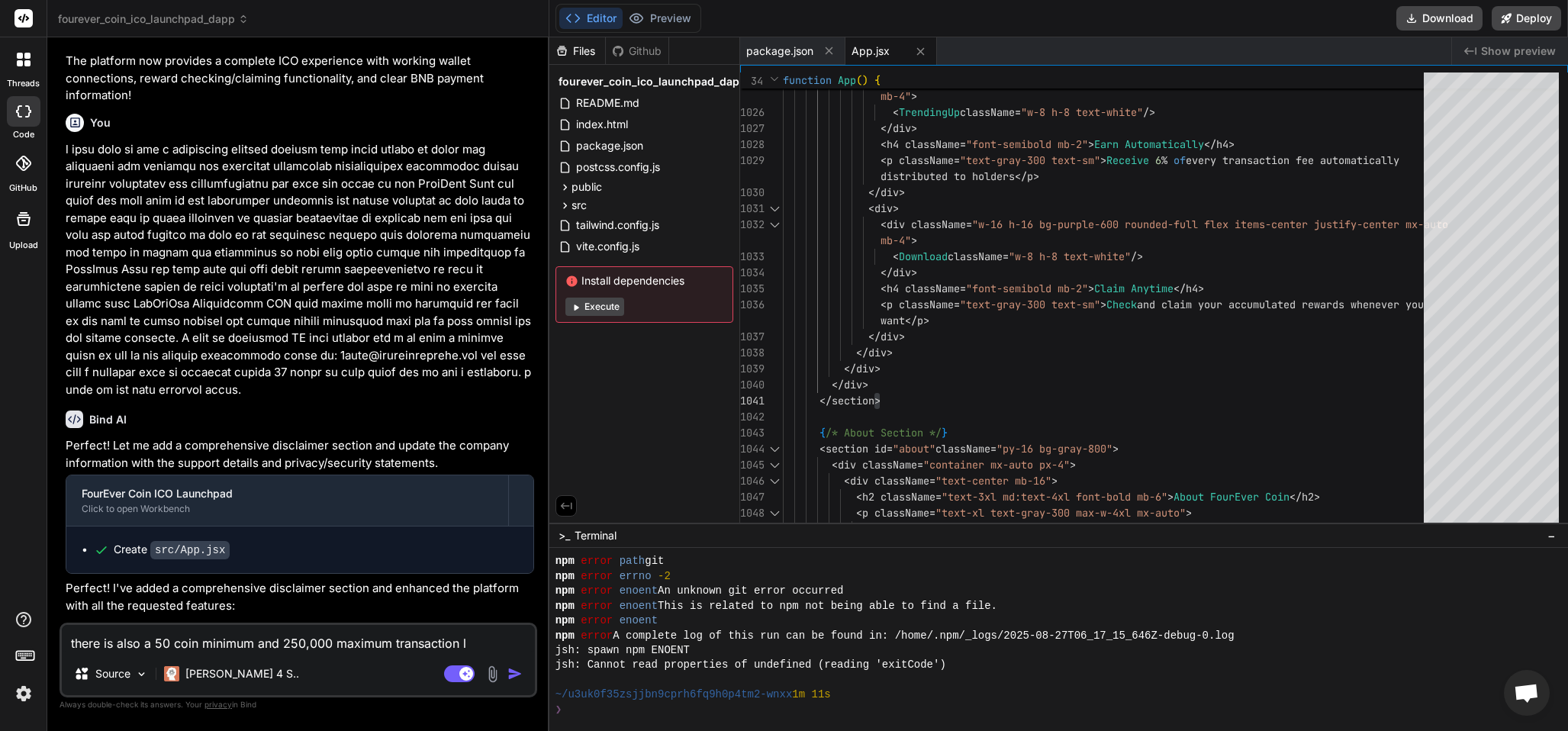
type textarea "there is also a 50 coin minimum and 250,000 maximum transaction li"
type textarea "x"
type textarea "there is also a 50 coin minimum and 250,000 maximum transaction lim"
type textarea "x"
type textarea "there is also a 50 coin minimum and 250,000 maximum transaction limi"
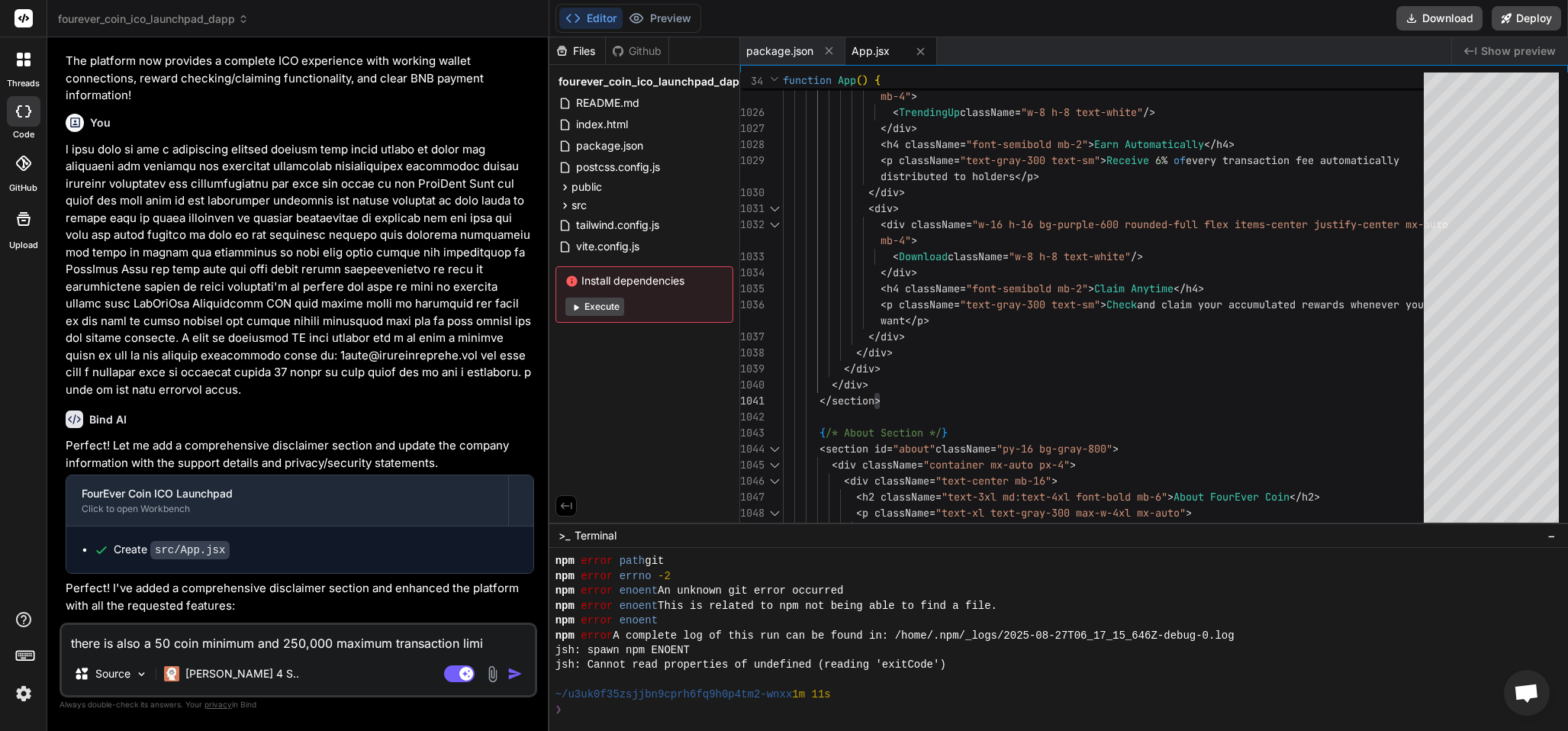
type textarea "x"
type textarea "there is also a 50 coin minimum and 250,000 maximum transaction limit"
type textarea "x"
type textarea "there is also a 50 coin minimum and 250,000 maximum transaction limit"
type textarea "x"
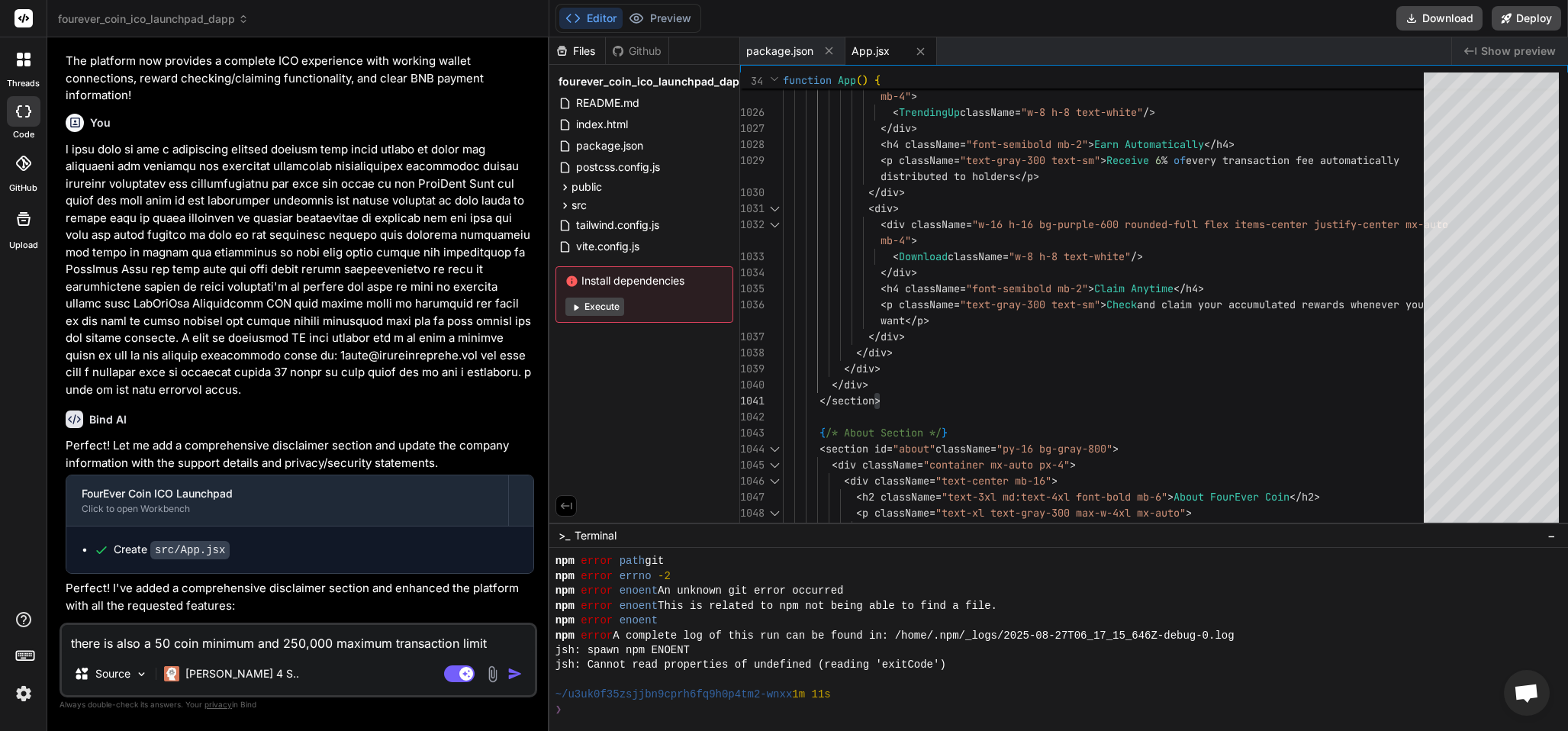
type textarea "there is also a 50 coin minimum and 250,000 maximum transaction limit w"
type textarea "x"
type textarea "there is also a 50 coin minimum and 250,000 maximum transaction limit wi"
type textarea "x"
type textarea "there is also a 50 coin minimum and 250,000 maximum transaction limit wit"
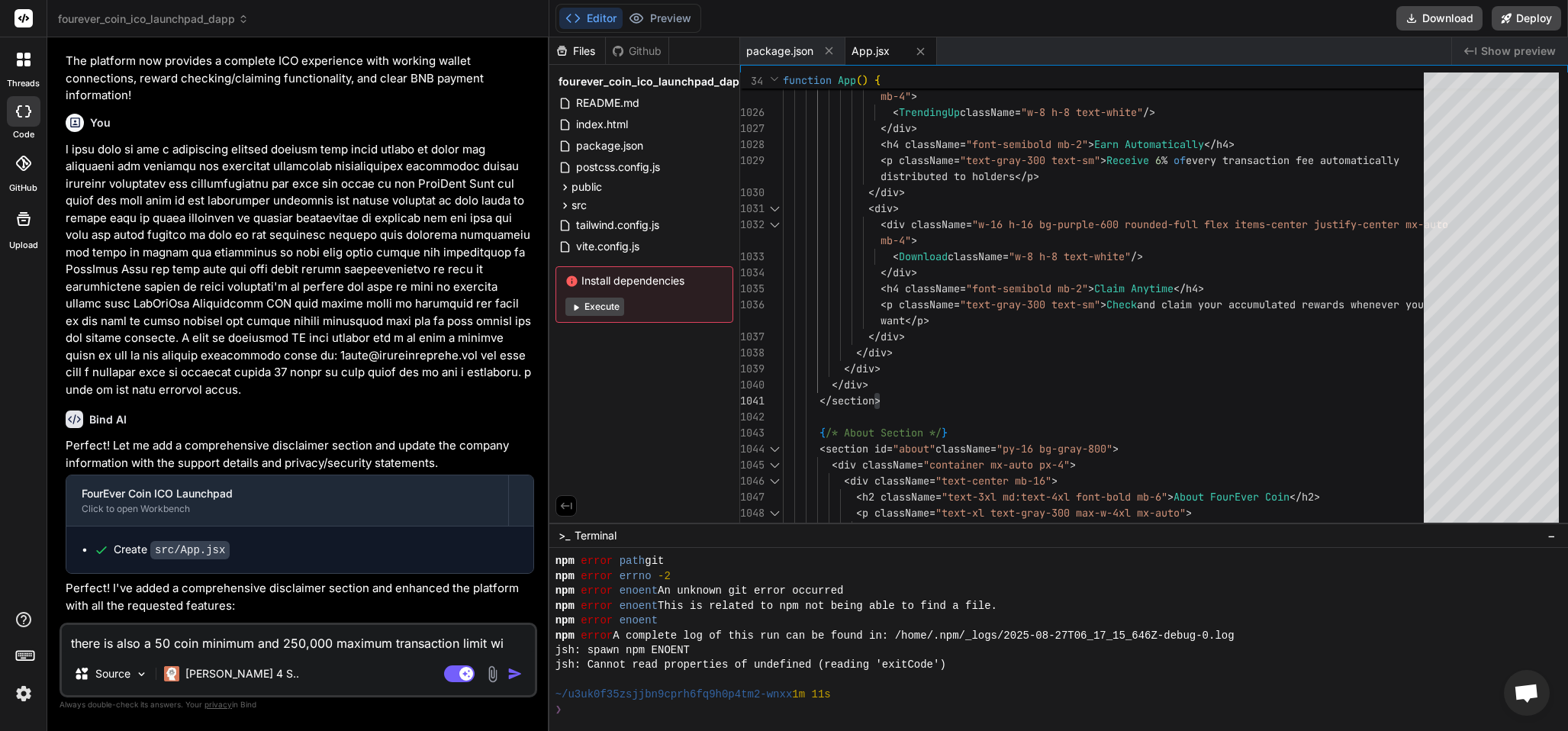
type textarea "x"
type textarea "there is also a 50 coin minimum and 250,000 maximum transaction limit with"
type textarea "x"
type textarea "there is also a 50 coin minimum and 250,000 maximum transaction limit with"
type textarea "x"
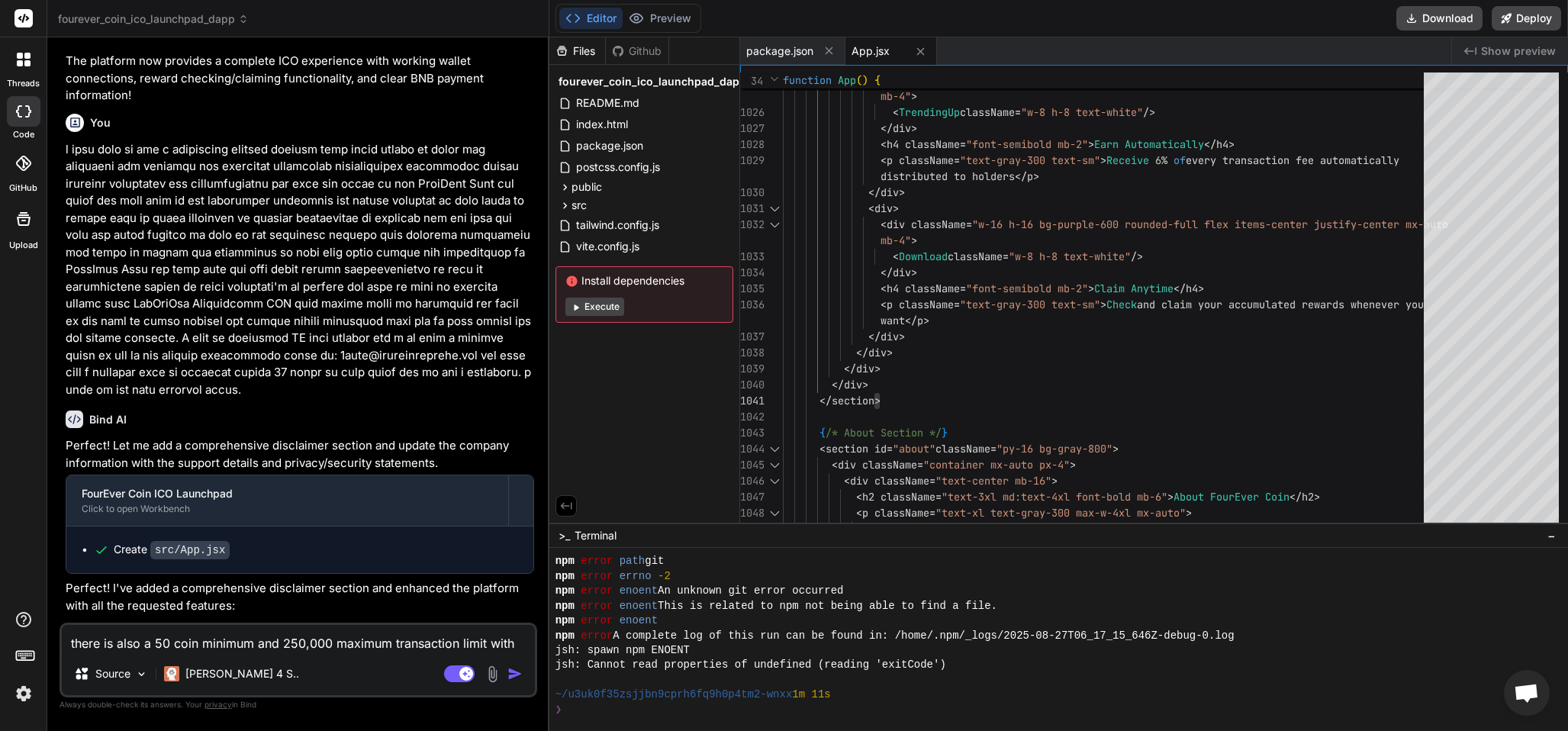
type textarea "there is also a 50 coin minimum and 250,000 maximum transaction limit with s"
type textarea "x"
type textarea "there is also a 50 coin minimum and 250,000 maximum transaction limit with s"
type textarea "x"
type textarea "there is also a 50 coin minimum and 250,000 maximum transaction limit with s 2"
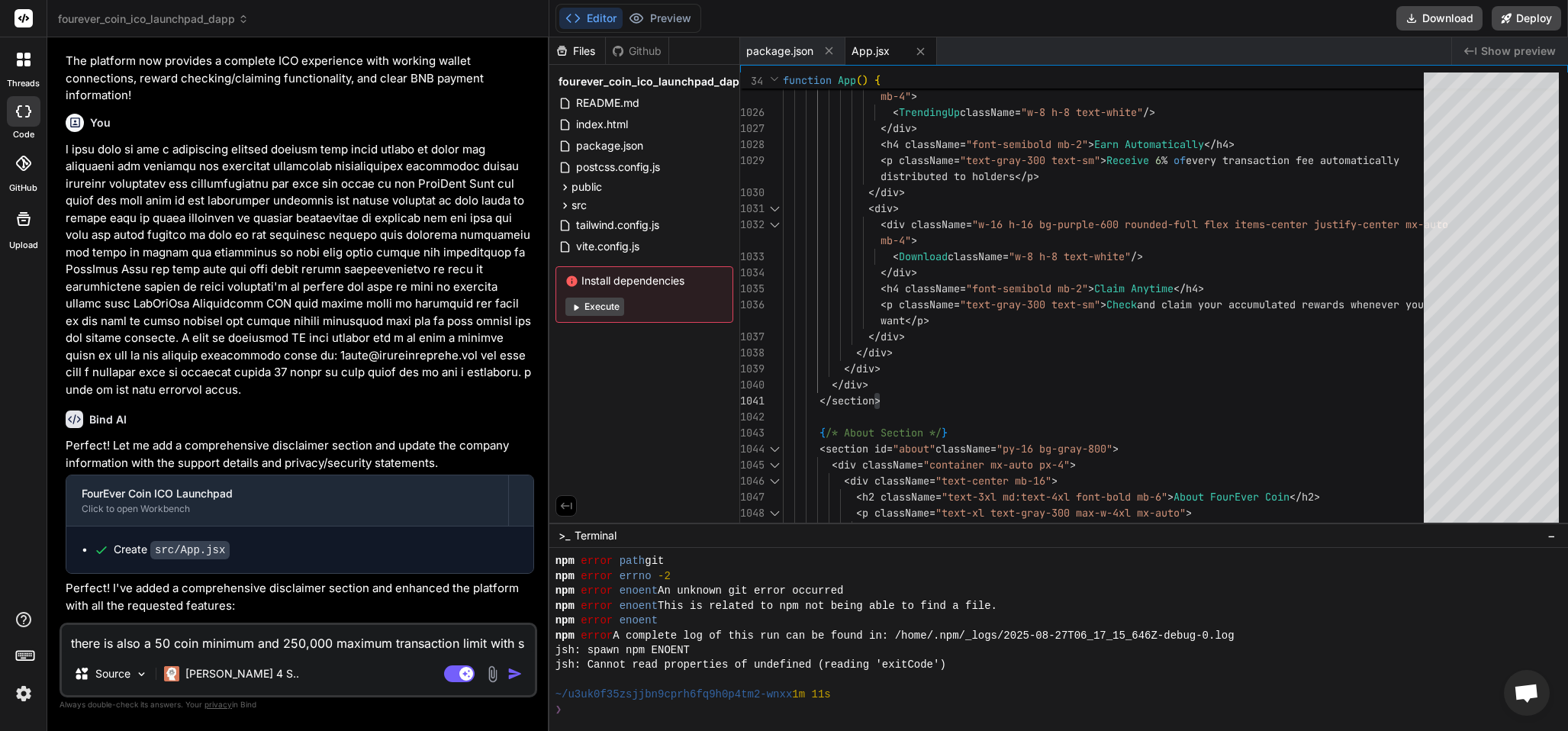
type textarea "x"
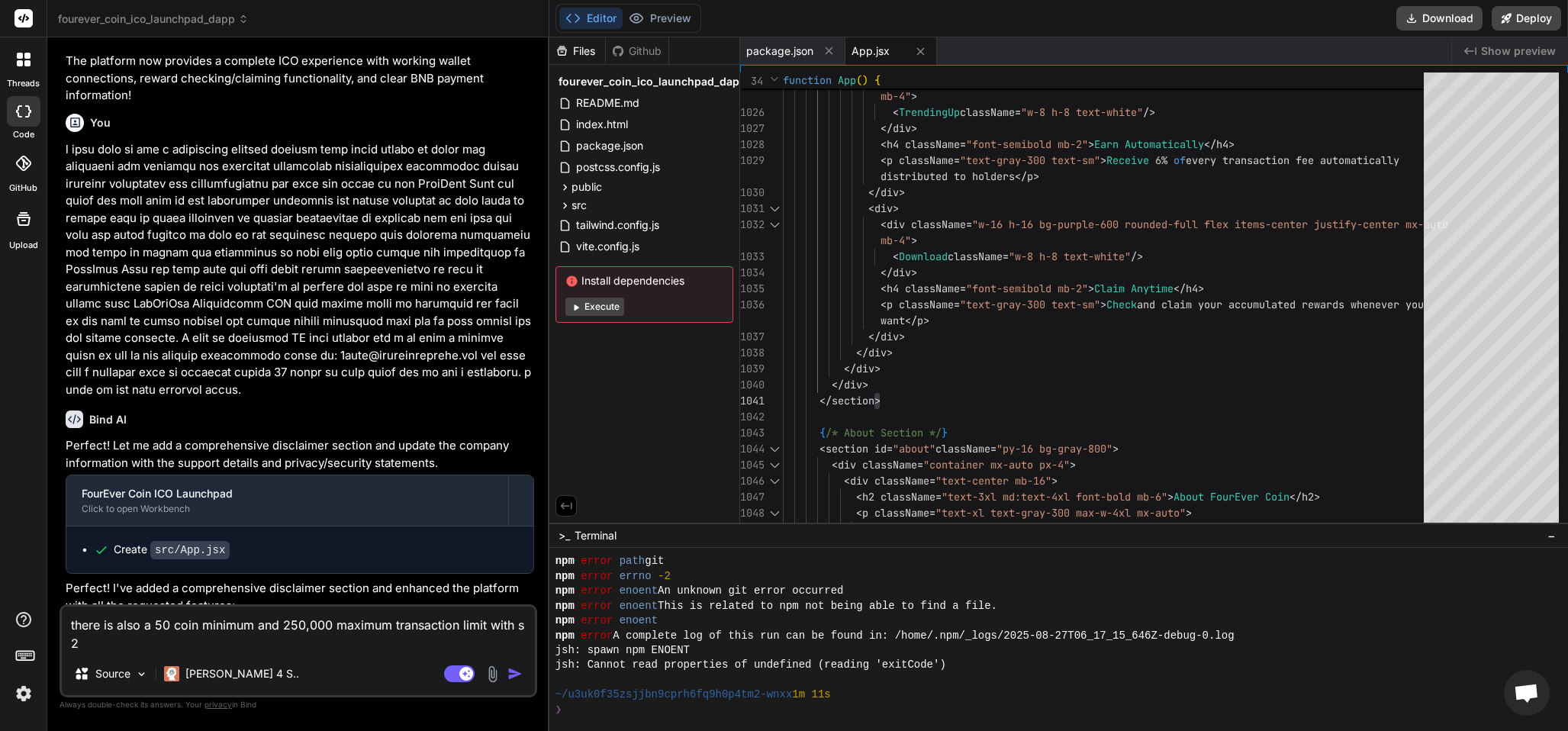
type textarea "there is also a 50 coin minimum and 250,000 maximum transaction limit with s 2/"
type textarea "x"
type textarea "there is also a 50 coin minimum and 250,000 maximum transaction limit with s 2"
type textarea "x"
type textarea "there is also a 50 coin minimum and 250,000 maximum transaction limit with s"
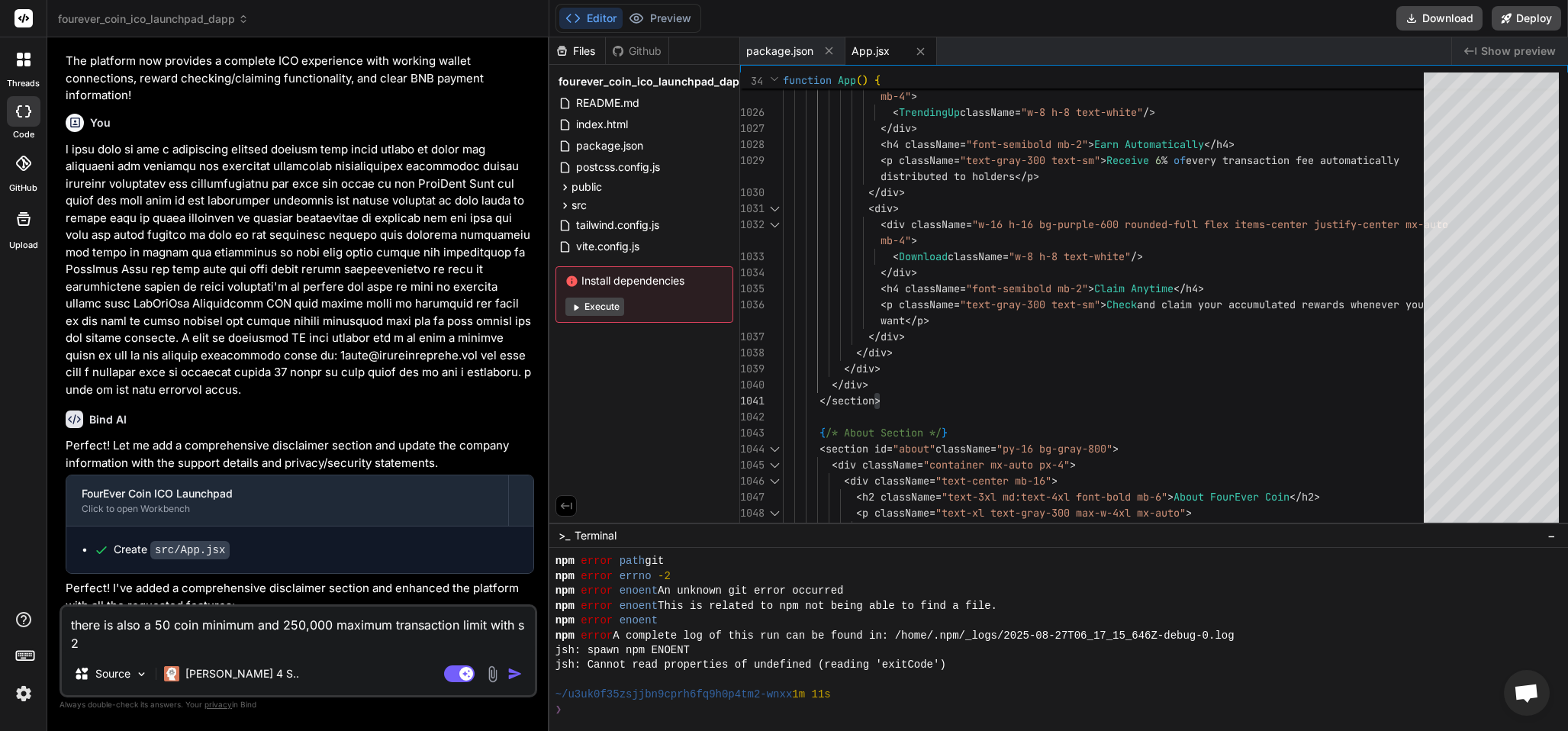
type textarea "x"
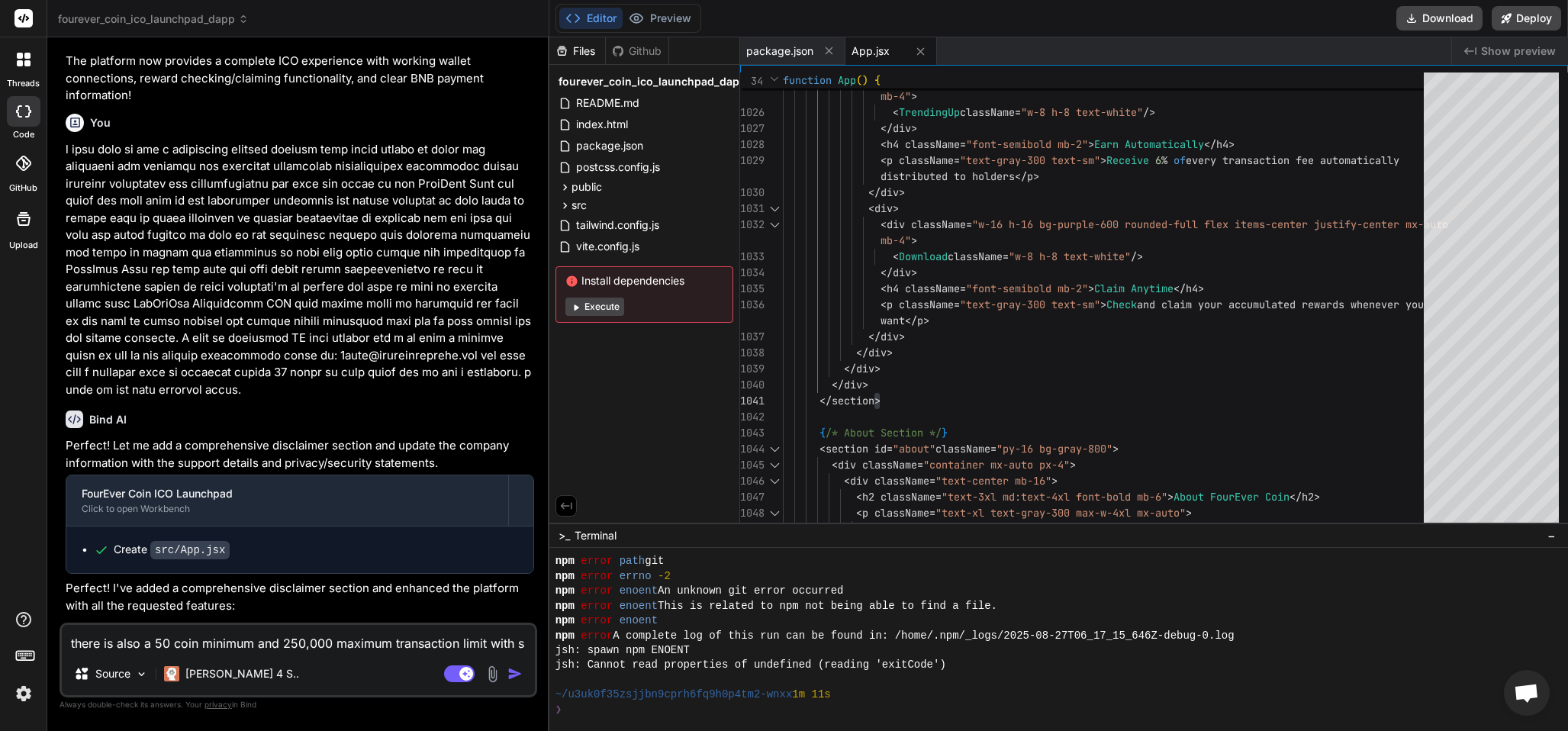
type textarea "there is also a 50 coin minimum and 250,000 maximum transaction limit with s 1"
type textarea "x"
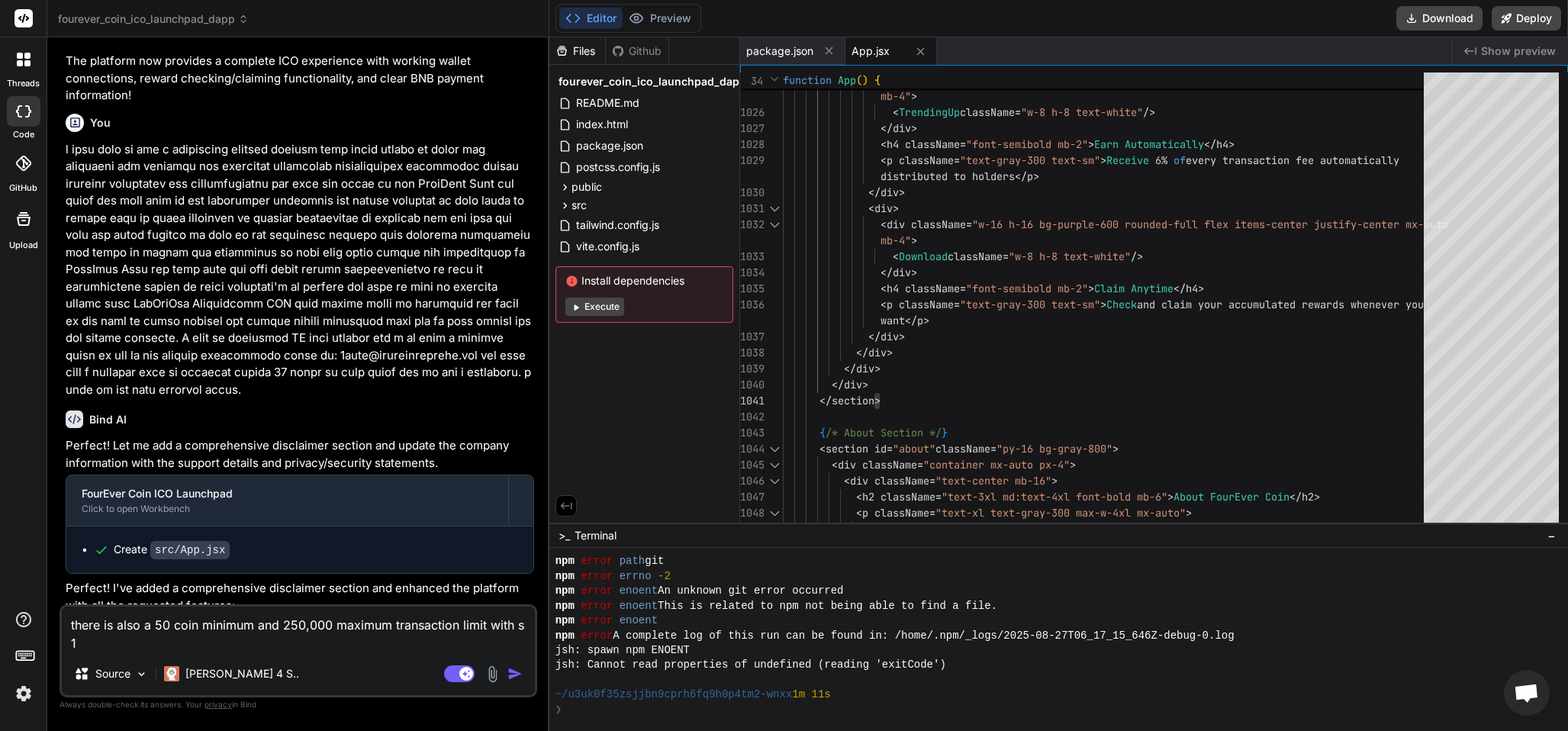
type textarea "there is also a 50 coin minimum and 250,000 maximum transaction limit with s 1/"
type textarea "x"
type textarea "there is also a 50 coin minimum and 250,000 maximum transaction limit with s 1/2"
type textarea "x"
type textarea "there is also a 50 coin minimum and 250,000 maximum transaction limit with s 1/2"
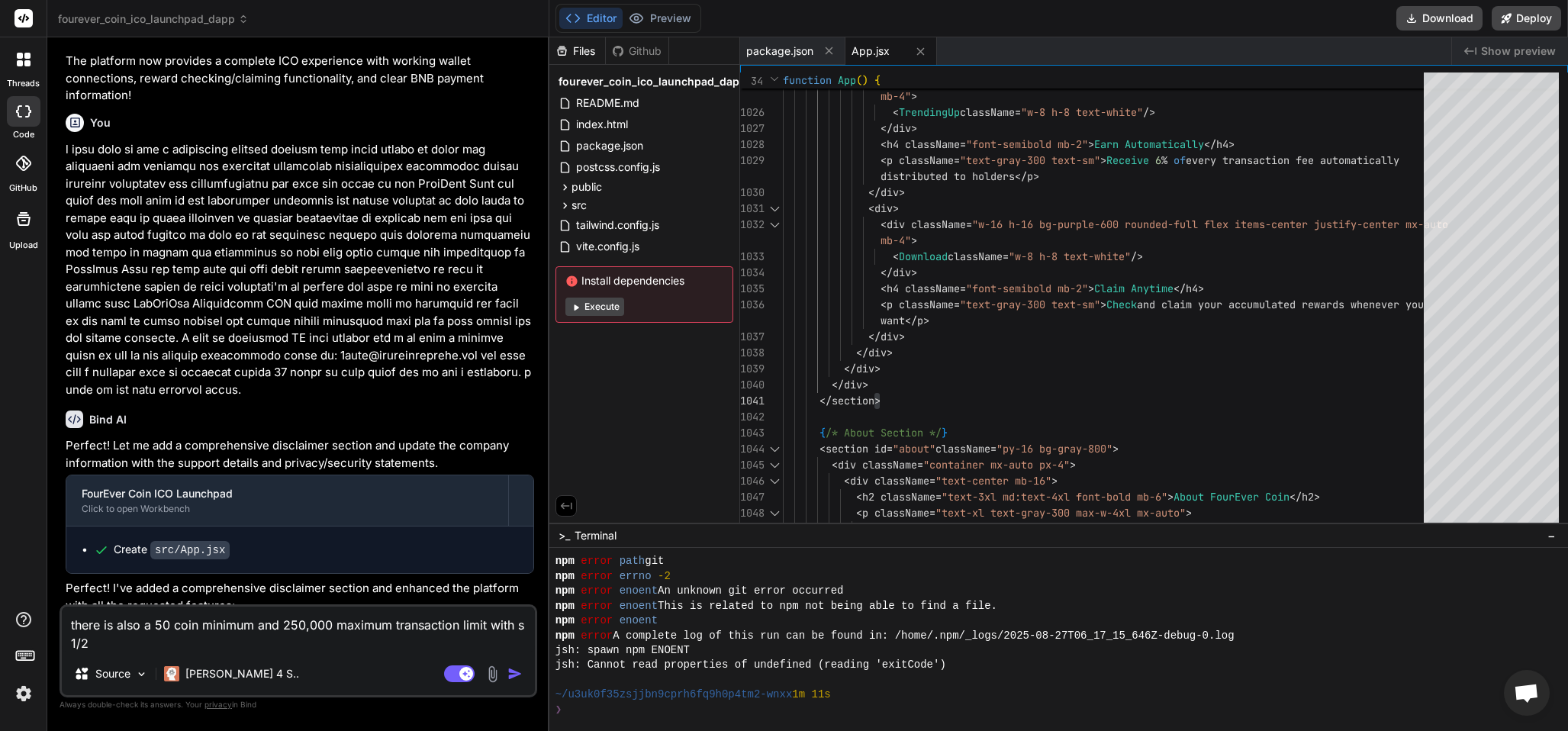
type textarea "x"
type textarea "there is also a 50 coin minimum and 250,000 maximum transaction limit with s 1/…"
type textarea "x"
type textarea "there is also a 50 coin minimum and 250,000 maximum transaction limit with s 1/…"
type textarea "x"
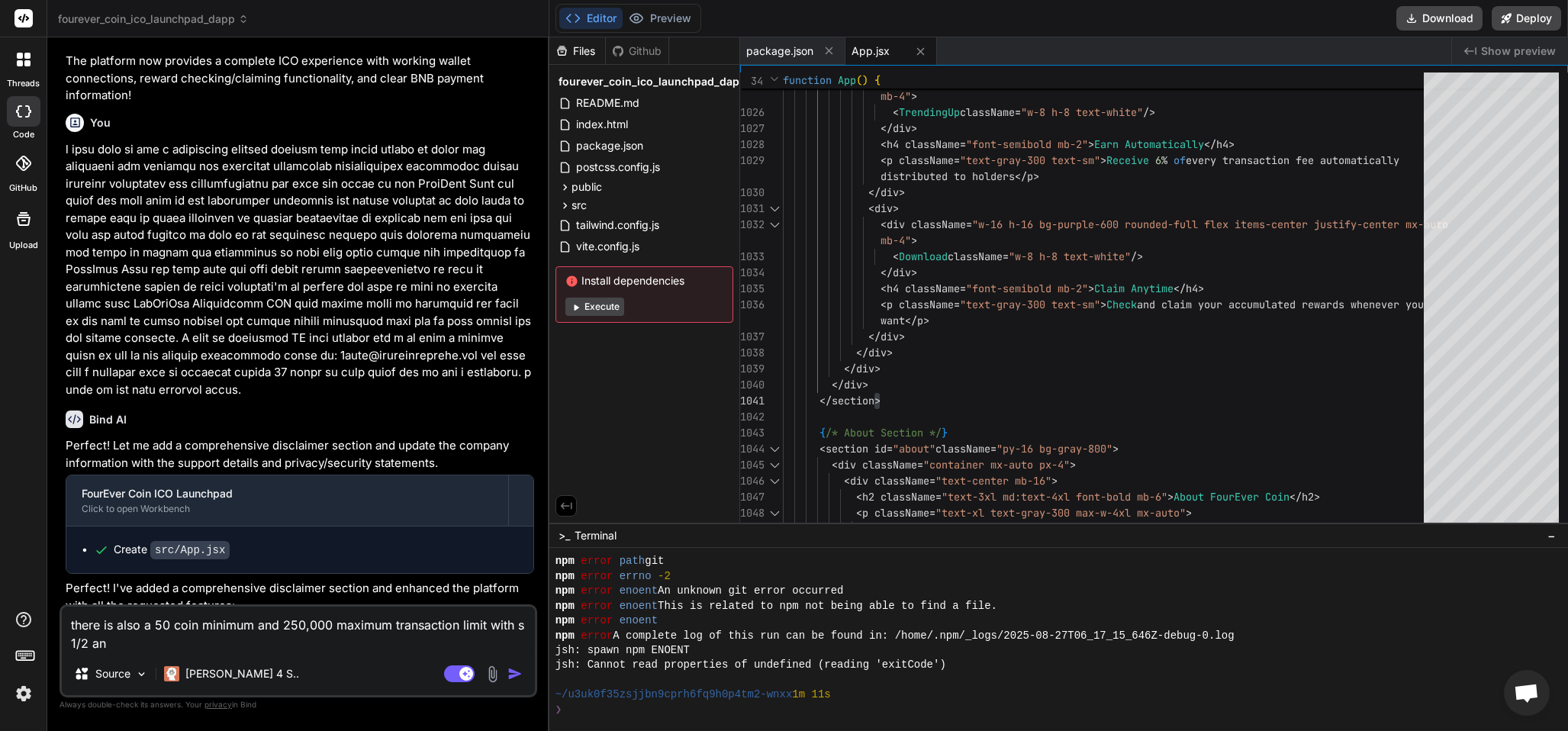
type textarea "there is also a 50 coin minimum and 250,000 maximum transaction limit with s 1/…"
type textarea "x"
type textarea "there is also a 50 coin minimum and 250,000 maximum transaction limit with s 1/…"
type textarea "x"
type textarea "there is also a 50 coin minimum and 250,000 maximum transaction limit with s 1/…"
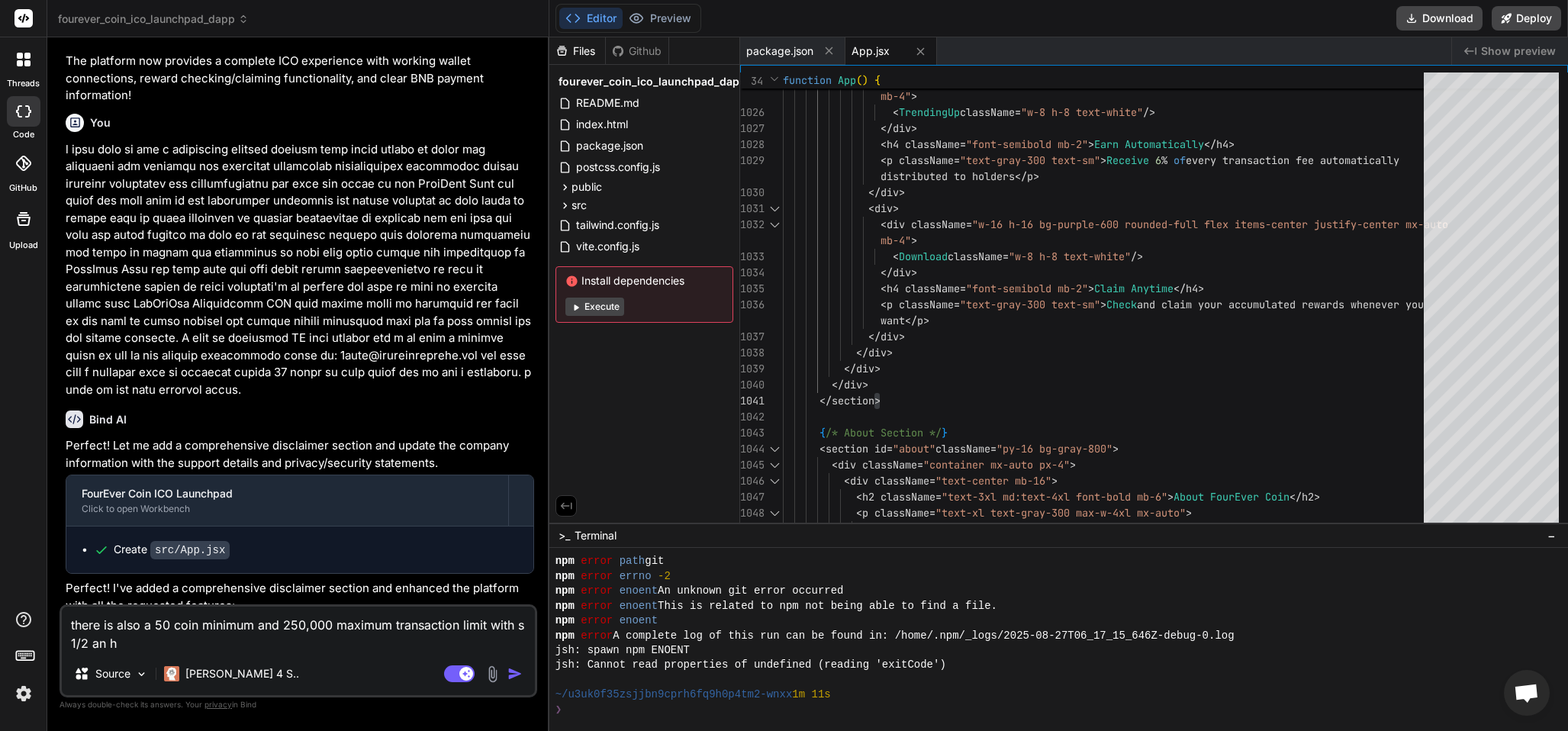
type textarea "x"
type textarea "there is also a 50 coin minimum and 250,000 maximum transaction limit with s 1/…"
type textarea "x"
type textarea "there is also a 50 coin minimum and 250,000 maximum transaction limit with s 1/…"
type textarea "x"
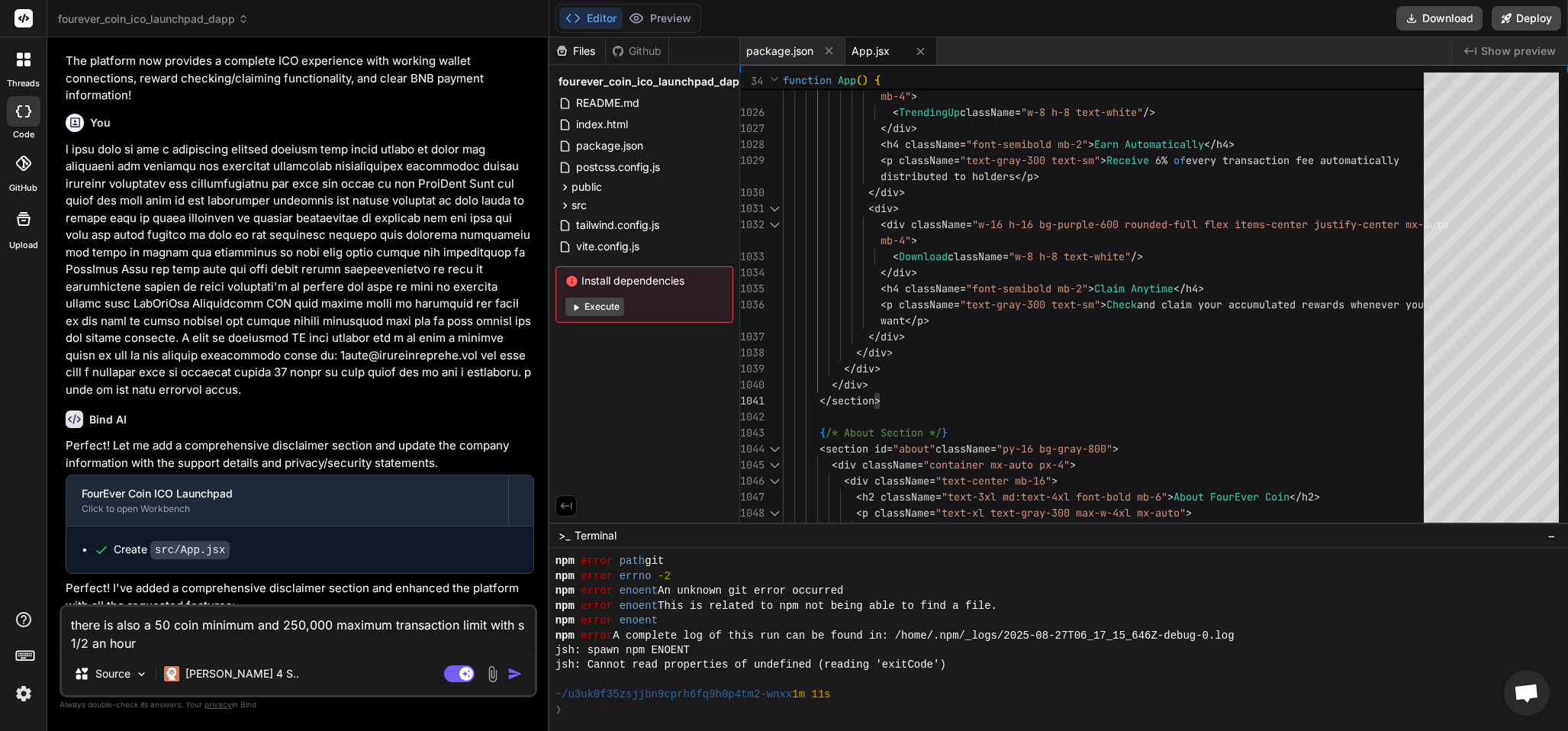
type textarea "there is also a 50 coin minimum and 250,000 maximum transaction limit with s 1/…"
type textarea "x"
type textarea "there is also a 50 coin minimum and 250,000 maximum transaction limit with s 1/…"
type textarea "x"
type textarea "there is also a 50 coin minimum and 250,000 maximum transaction limit with s 1/…"
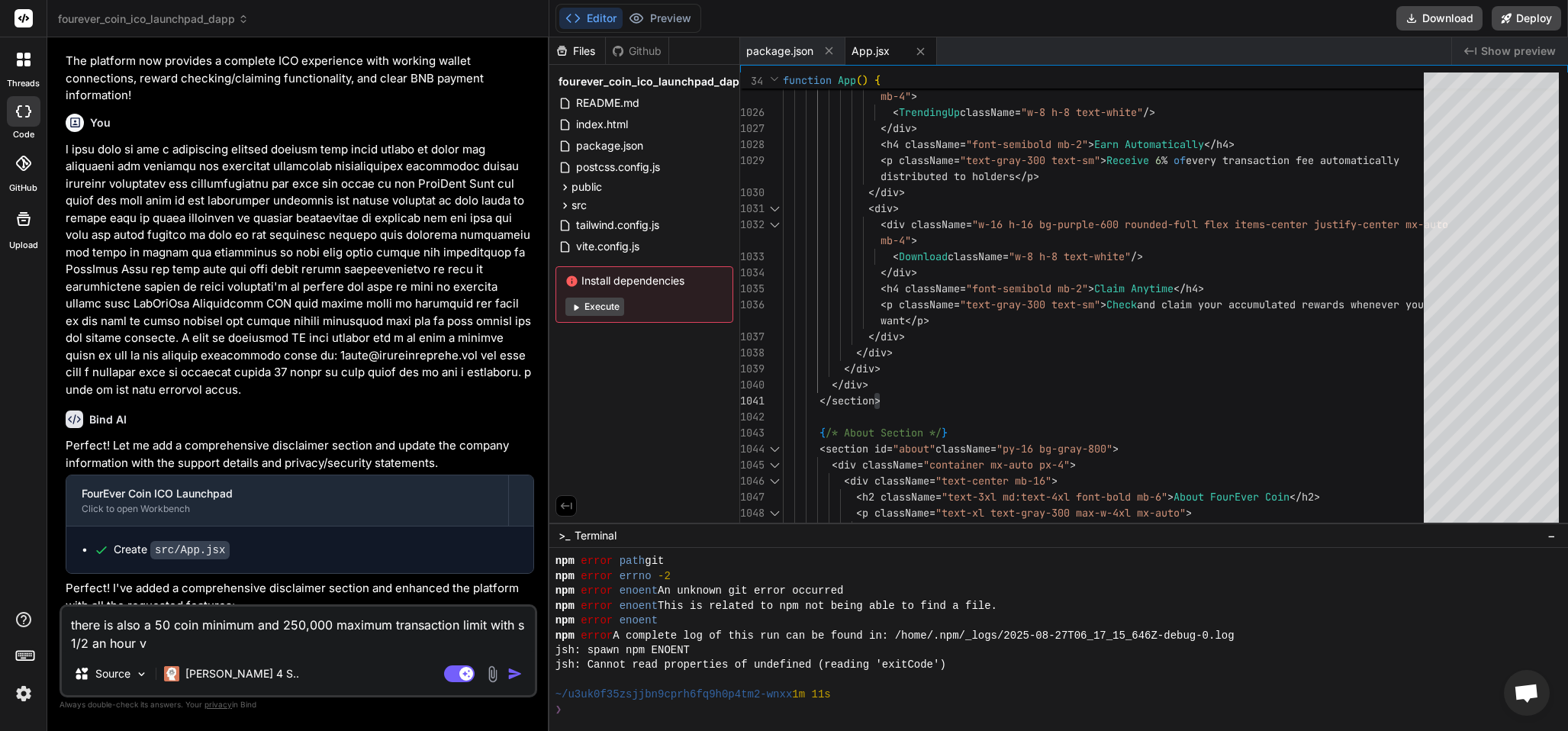
type textarea "x"
type textarea "there is also a 50 coin minimum and 250,000 maximum transaction limit with s 1/…"
type textarea "x"
type textarea "there is also a 50 coin minimum and 250,000 maximum transaction limit with s 1/…"
type textarea "x"
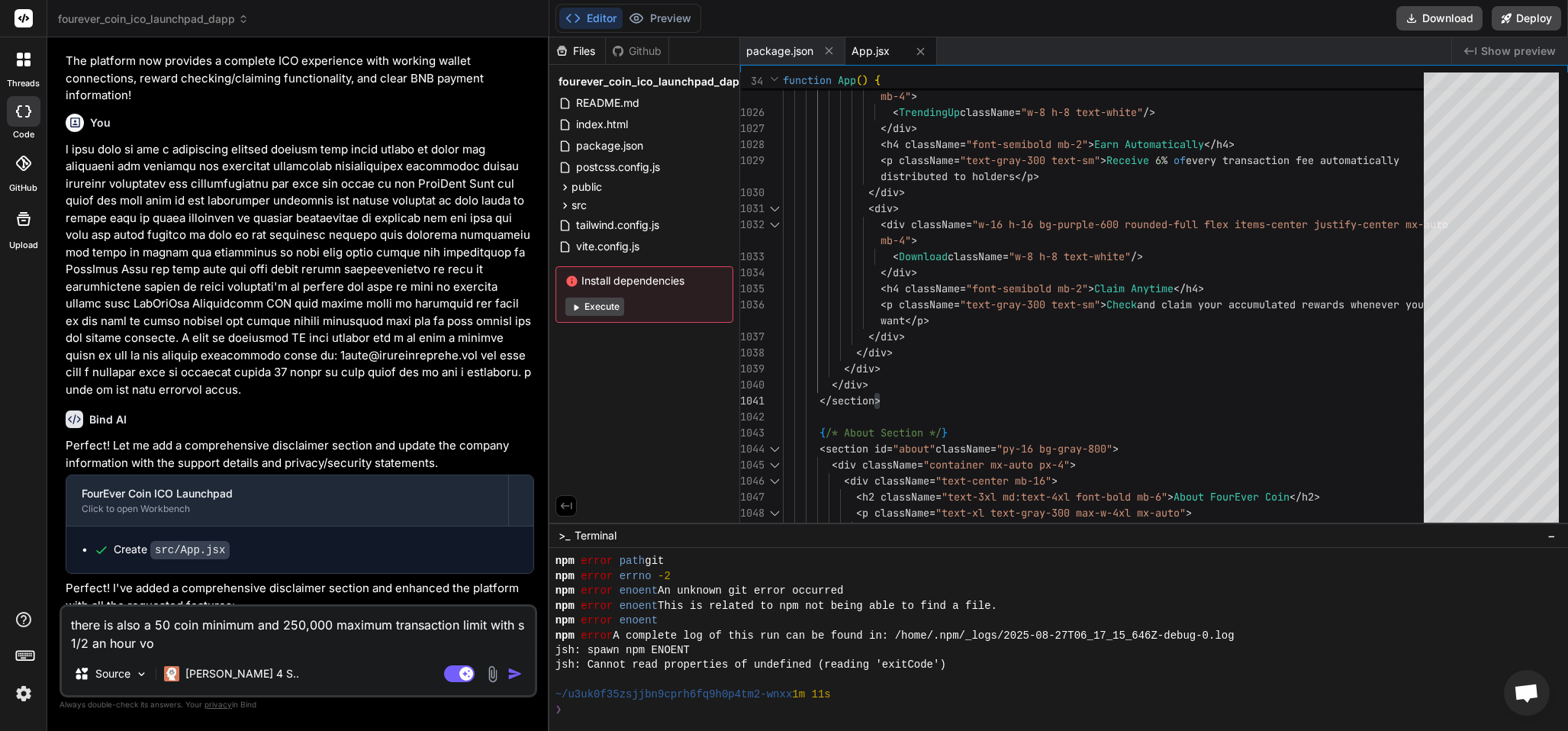
type textarea "there is also a 50 coin minimum and 250,000 maximum transaction limit with s 1/…"
type textarea "x"
type textarea "there is also a 50 coin minimum and 250,000 maximum transaction limit with s 1/…"
type textarea "x"
type textarea "there is also a 50 coin minimum and 250,000 maximum transaction limit with s 1/…"
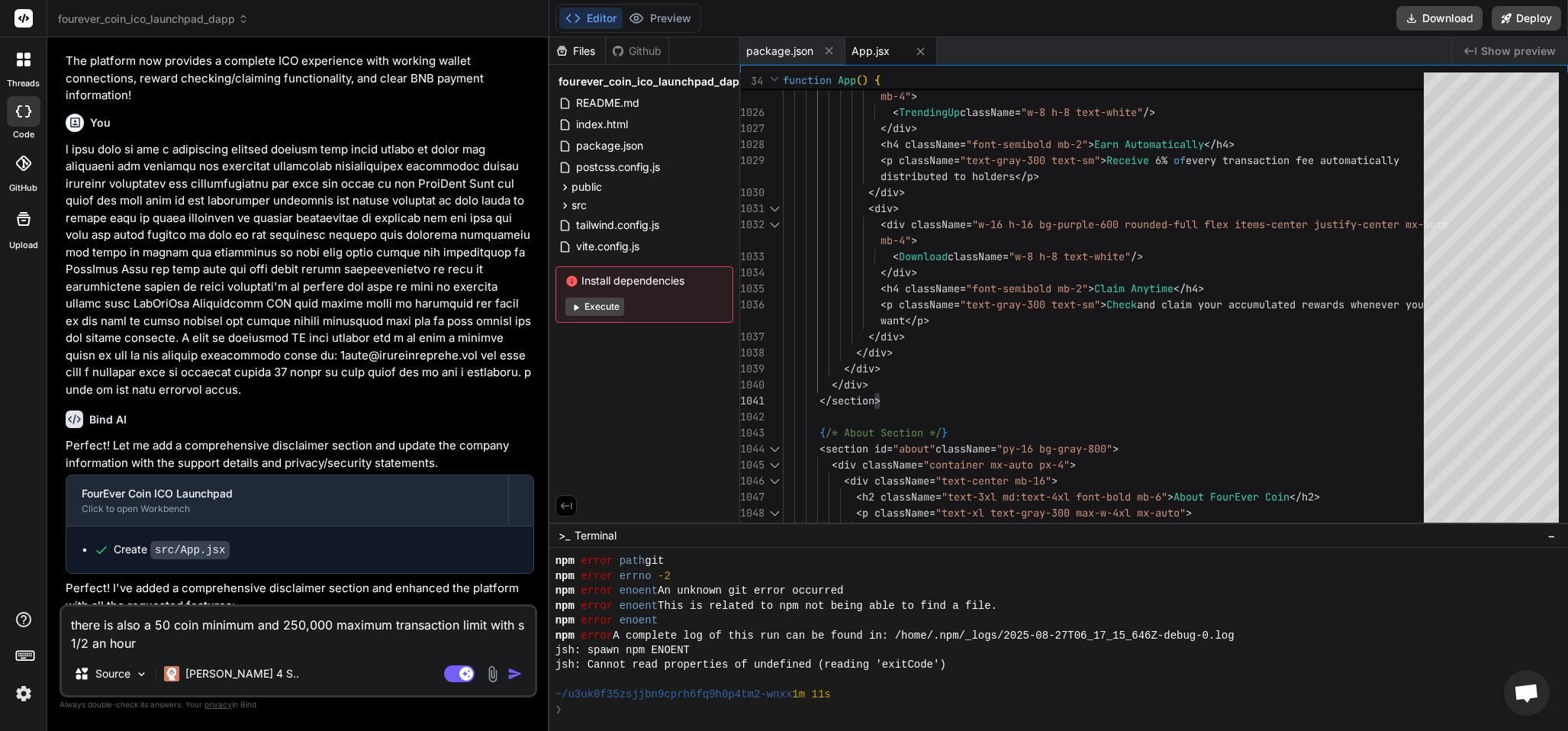
type textarea "x"
type textarea "there is also a 50 coin minimum and 250,000 maximum transaction limit with s 1/…"
type textarea "x"
type textarea "there is also a 50 coin minimum and 250,000 maximum transaction limit with s 1/…"
type textarea "x"
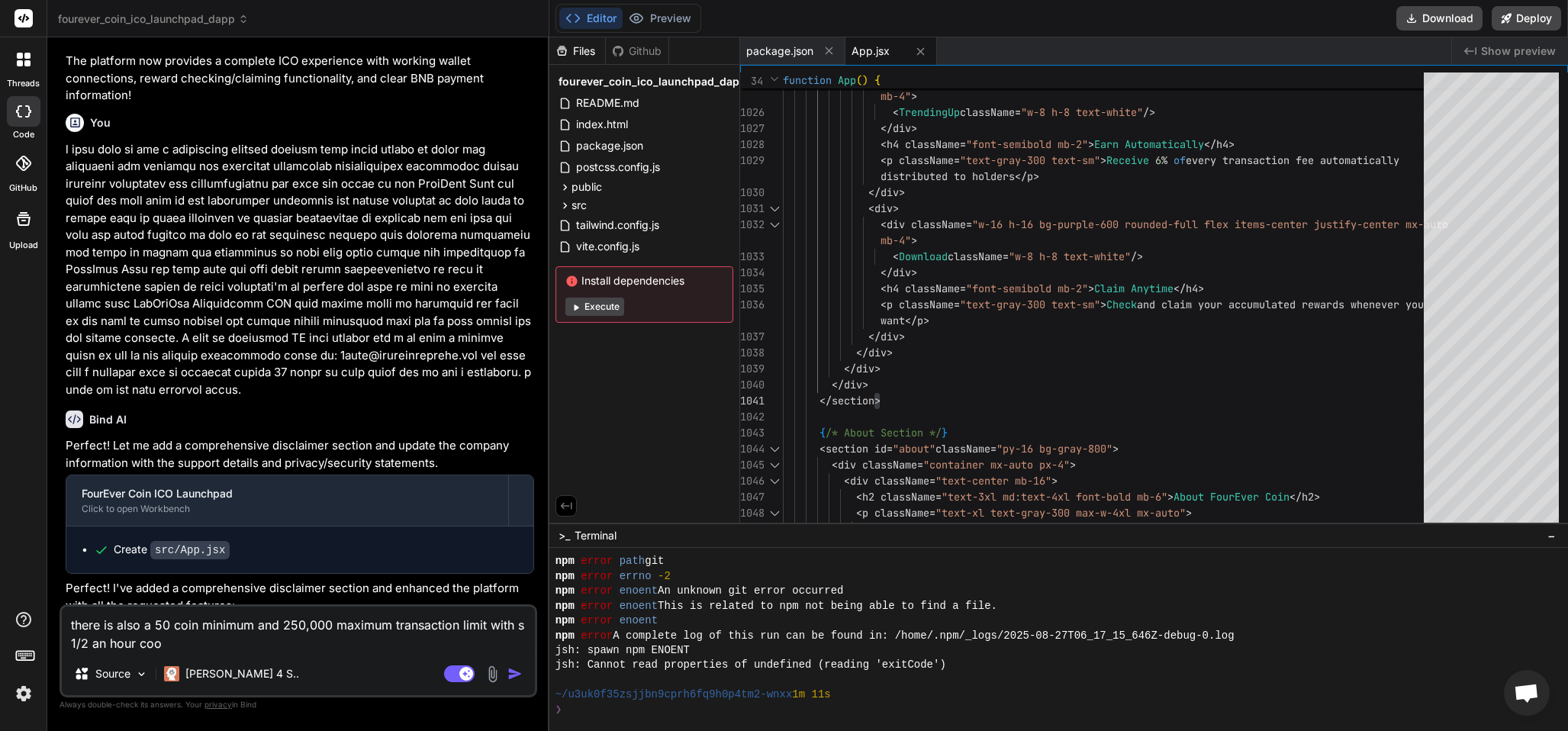
type textarea "there is also a 50 coin minimum and 250,000 maximum transaction limit with s 1/…"
type textarea "x"
type textarea "there is also a 50 coin minimum and 250,000 maximum transaction limit with s 1/…"
type textarea "x"
type textarea "there is also a 50 coin minimum and 250,000 maximum transaction limit with s 1/…"
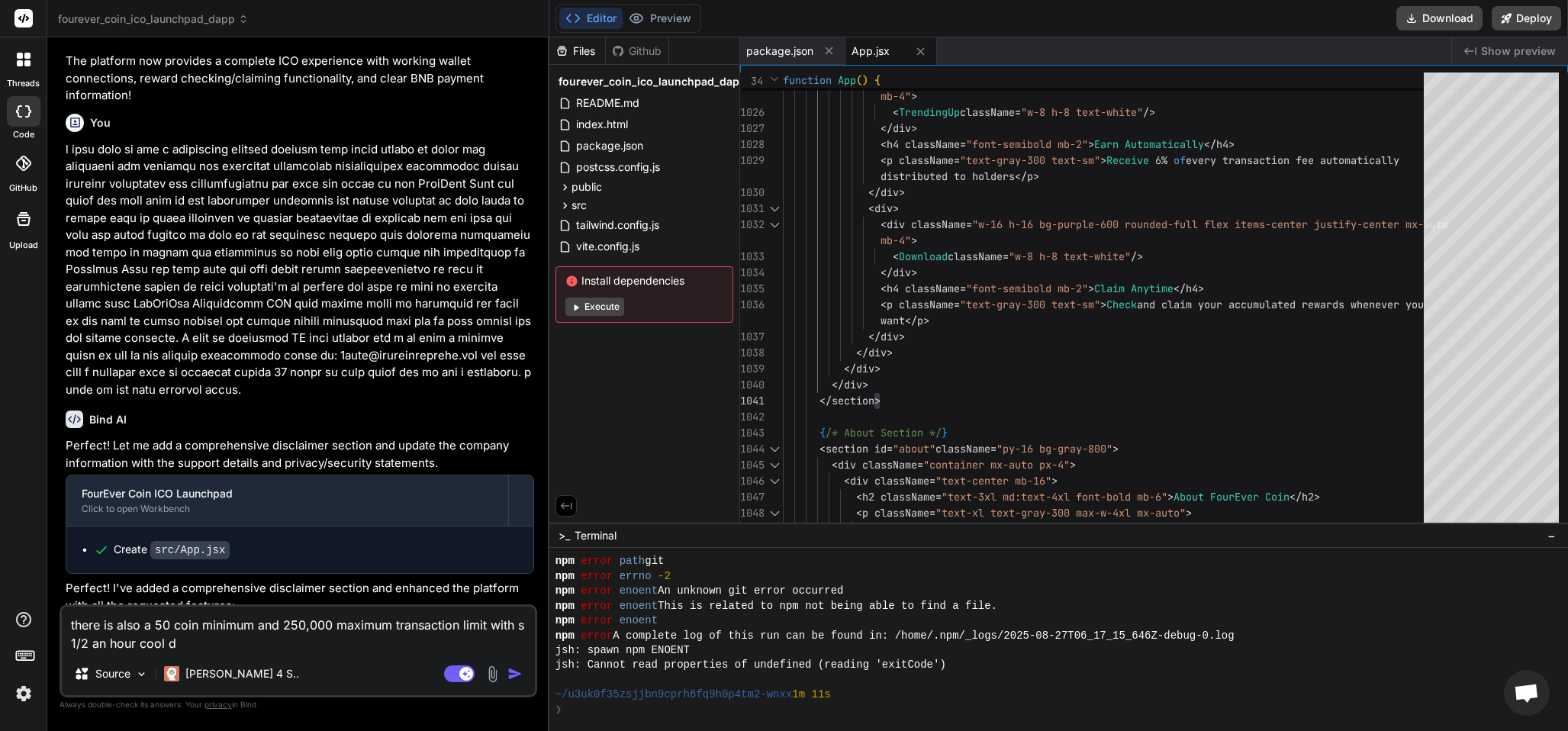
type textarea "x"
type textarea "there is also a 50 coin minimum and 250,000 maximum transaction limit with s 1/…"
type textarea "x"
type textarea "there is also a 50 coin minimum and 250,000 maximum transaction limit with s 1/…"
click at [512, 671] on img "button" at bounding box center [515, 673] width 15 height 15
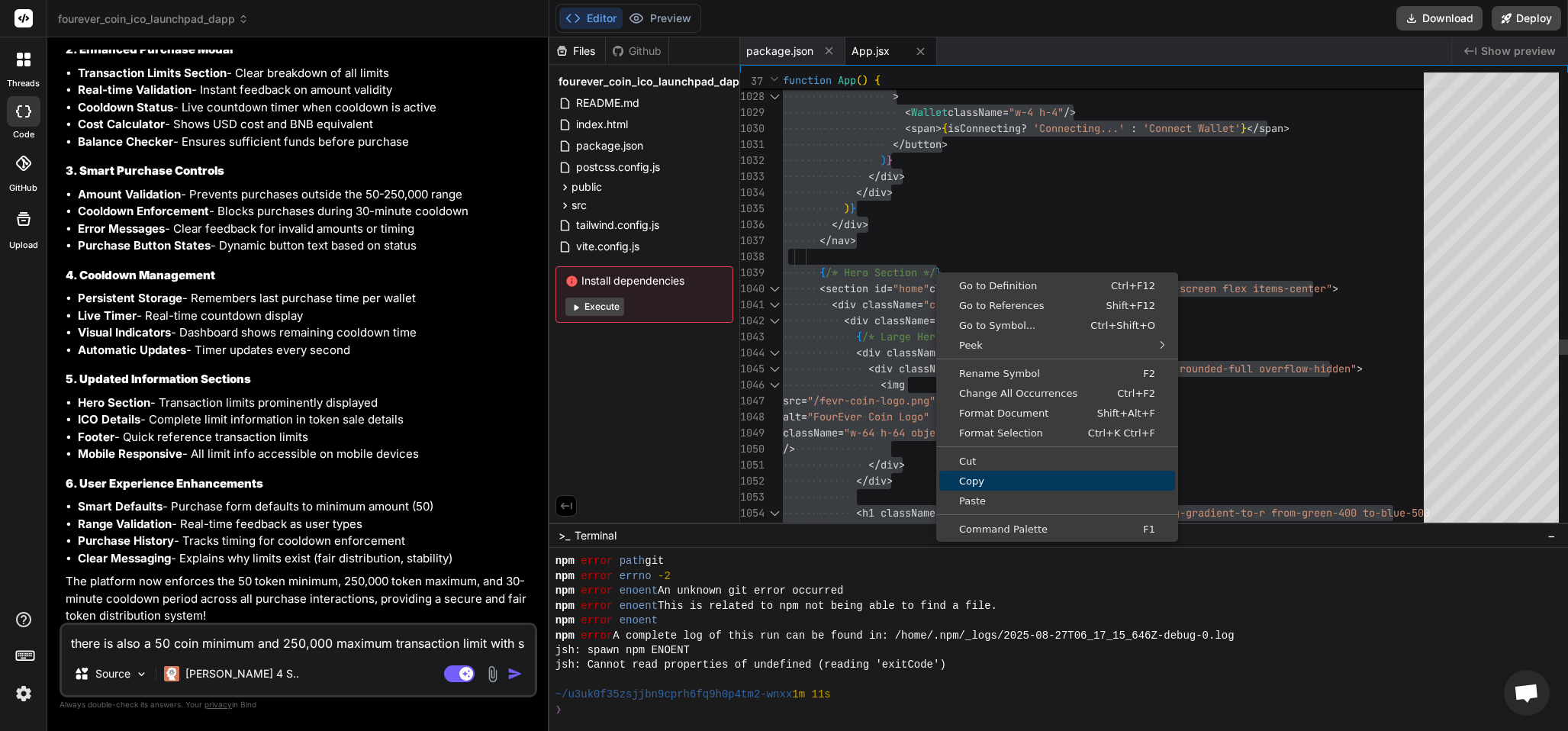
click at [996, 482] on span "Copy" at bounding box center [1057, 481] width 235 height 10
